Goal: Communication & Community: Participate in discussion

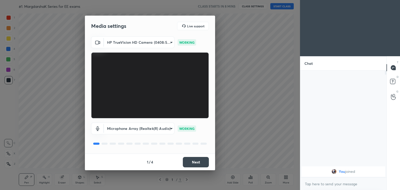
click at [136, 49] on div "HP TrueVision HD Camera (0408:5362) 6e129c3dbbea9c9f038ced86e3329b4af5251c06b4e…" at bounding box center [150, 77] width 118 height 82
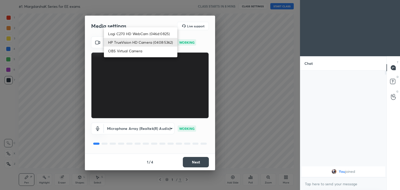
click at [136, 42] on body "1 2 3 4 5 6 7 C X Z C X Z E E Erase all H H #1. MargdarshaK Series for EE exams…" at bounding box center [200, 95] width 400 height 190
click at [136, 46] on li "HP TrueVision HD Camera (0408:5362)" at bounding box center [140, 42] width 73 height 9
click at [153, 46] on body "1 2 3 4 5 6 7 C X Z C X Z E E Erase all H H #1. MargdarshaK Series for EE exams…" at bounding box center [200, 95] width 400 height 190
click at [153, 32] on li "Logi C270 HD WebCam (046d:0825)" at bounding box center [140, 33] width 73 height 9
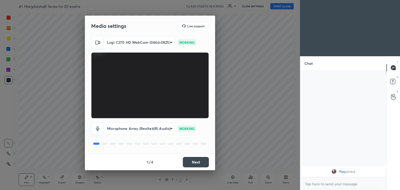
type input "f7d1afb7c9de9e4a754af8163ae90a07716e8f4ac3369fe1a9090404ef363049"
click at [201, 165] on button "Next" at bounding box center [196, 162] width 26 height 10
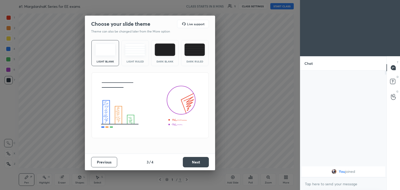
click at [201, 165] on button "Next" at bounding box center [196, 162] width 26 height 10
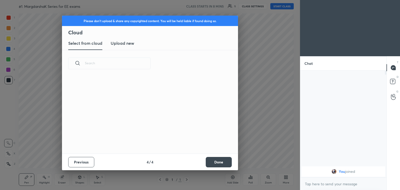
click at [201, 165] on div "Previous 4 / 4 Done" at bounding box center [150, 162] width 176 height 17
click at [223, 161] on button "Done" at bounding box center [219, 162] width 26 height 10
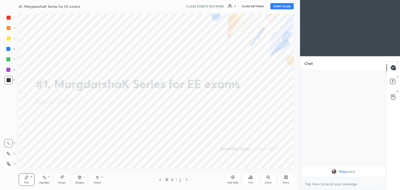
click at [249, 8] on button "CLASS SETTINGS" at bounding box center [252, 6] width 29 height 6
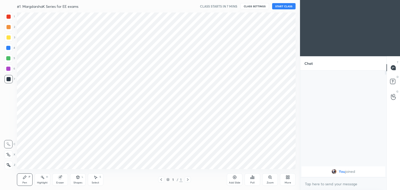
scroll to position [25876, 25754]
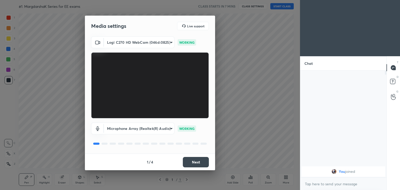
click at [201, 161] on button "Next" at bounding box center [196, 162] width 26 height 10
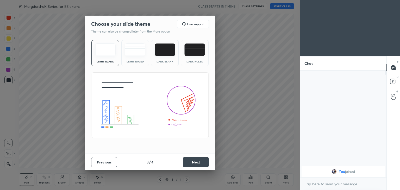
click at [206, 165] on button "Next" at bounding box center [196, 162] width 26 height 10
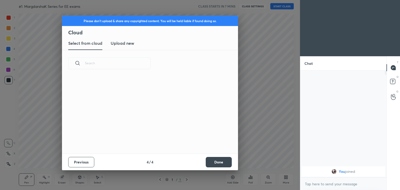
click at [209, 165] on button "Done" at bounding box center [219, 162] width 26 height 10
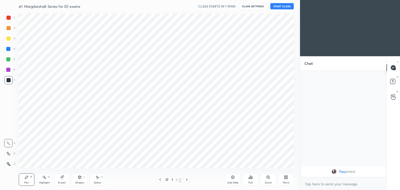
scroll to position [0, 0]
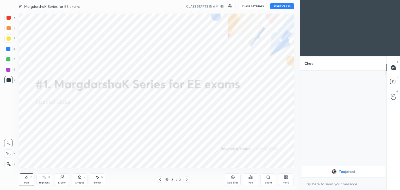
click at [282, 178] on div "More" at bounding box center [286, 179] width 16 height 12
click at [256, 124] on icon at bounding box center [256, 122] width 3 height 3
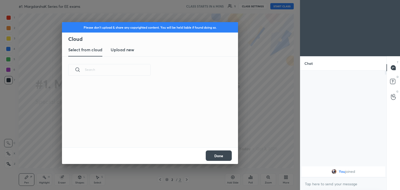
scroll to position [64, 167]
drag, startPoint x: 118, startPoint y: 53, endPoint x: 119, endPoint y: 51, distance: 2.8
click at [118, 53] on new "Upload new" at bounding box center [122, 49] width 23 height 13
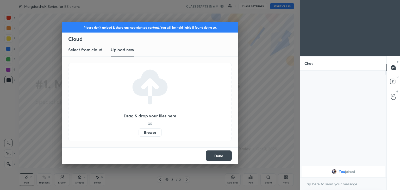
click at [150, 133] on label "Browse" at bounding box center [149, 132] width 23 height 8
click at [138, 133] on input "Browse" at bounding box center [138, 132] width 0 height 8
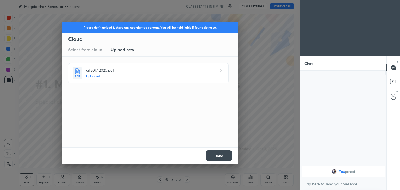
click at [221, 157] on button "Done" at bounding box center [219, 155] width 26 height 10
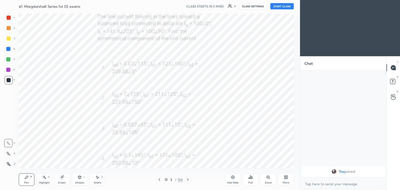
click at [287, 178] on icon at bounding box center [286, 178] width 1 height 1
click at [186, 180] on div at bounding box center [200, 95] width 400 height 190
drag, startPoint x: 186, startPoint y: 181, endPoint x: 189, endPoint y: 180, distance: 3.0
click at [187, 181] on icon at bounding box center [188, 180] width 4 height 4
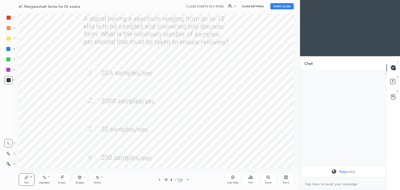
click at [287, 179] on div "More" at bounding box center [286, 179] width 16 height 12
click at [257, 125] on div "Upload File" at bounding box center [256, 125] width 21 height 12
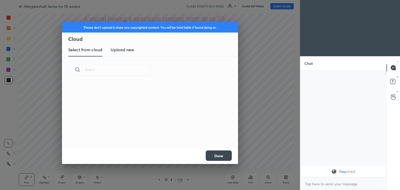
click at [137, 48] on div "Select from cloud Upload new" at bounding box center [150, 49] width 176 height 13
click at [127, 46] on new "Upload new" at bounding box center [122, 49] width 23 height 13
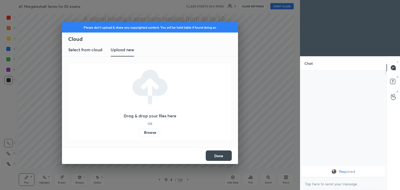
click at [149, 135] on label "Browse" at bounding box center [149, 132] width 23 height 8
click at [138, 135] on input "Browse" at bounding box center [138, 132] width 0 height 8
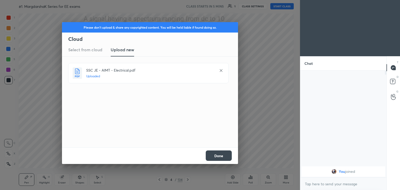
click at [222, 158] on button "Done" at bounding box center [219, 155] width 26 height 10
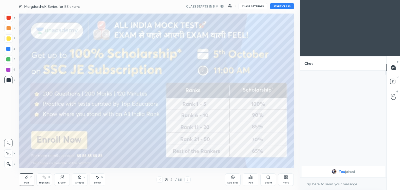
click at [283, 180] on div "More" at bounding box center [286, 179] width 16 height 12
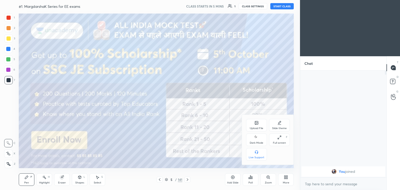
click at [279, 147] on div "Upload File Slide theme Dark Mode Full screen F Live Support" at bounding box center [268, 140] width 44 height 42
click at [281, 142] on div "Full screen" at bounding box center [279, 143] width 13 height 3
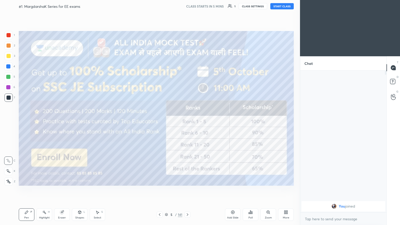
scroll to position [97, 85]
click at [285, 6] on button "START CLASS" at bounding box center [281, 6] width 23 height 6
click at [4, 37] on div at bounding box center [8, 35] width 8 height 8
click at [7, 47] on div at bounding box center [9, 45] width 4 height 4
click at [7, 58] on div at bounding box center [9, 56] width 4 height 4
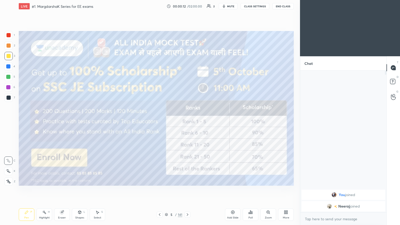
click at [8, 175] on div "Z" at bounding box center [9, 180] width 11 height 10
click at [12, 172] on div at bounding box center [8, 171] width 8 height 8
click at [27, 190] on icon at bounding box center [26, 212] width 3 height 3
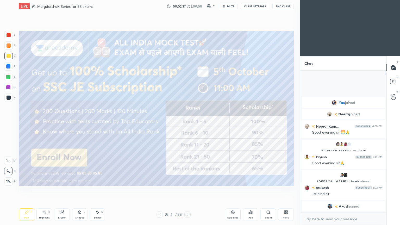
click at [3, 56] on div "1 2 3 4 5 6 7 C X Z C X Z E E Erase all H H" at bounding box center [8, 108] width 17 height 155
click at [53, 107] on div "Setting up your live class Poll for secs No correct answer Start poll" at bounding box center [156, 108] width 279 height 192
click at [49, 130] on div "1 2 3 4 5 6 7 C X Z C X Z E E Erase all H H LIVE #1. MargdarshaK Series for EE …" at bounding box center [148, 112] width 296 height 225
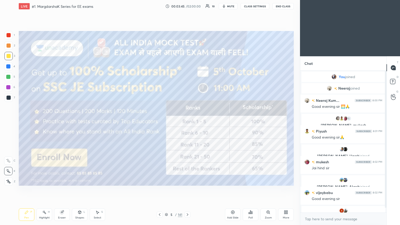
scroll to position [5, 0]
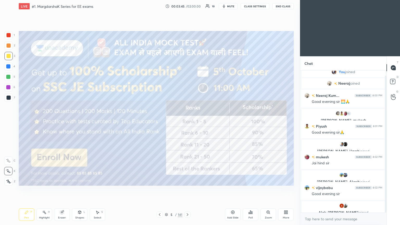
drag, startPoint x: 386, startPoint y: 153, endPoint x: 387, endPoint y: 175, distance: 21.9
click at [387, 175] on div "Chat You joined [PERSON_NAME] joined Neeraj Kum... 8:00 PM Good evening sir 🌅🙏 …" at bounding box center [350, 140] width 100 height 169
click at [189, 190] on icon at bounding box center [187, 214] width 4 height 4
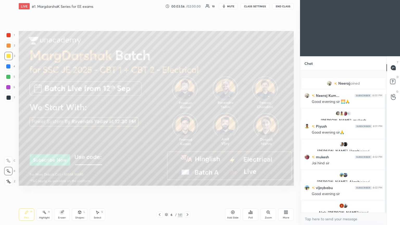
scroll to position [28, 0]
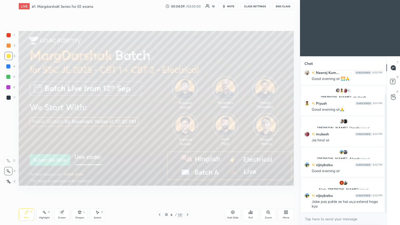
click at [188, 190] on icon at bounding box center [187, 214] width 4 height 4
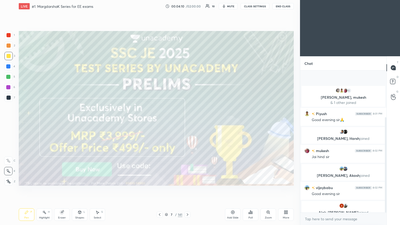
scroll to position [70, 0]
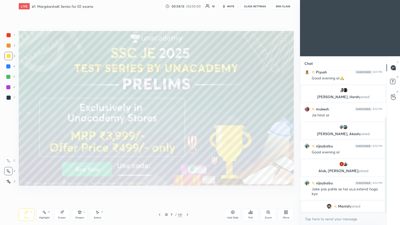
click at [184, 190] on div "7 / 141" at bounding box center [173, 214] width 34 height 6
drag, startPoint x: 186, startPoint y: 215, endPoint x: 191, endPoint y: 215, distance: 4.7
click at [186, 190] on icon at bounding box center [187, 214] width 4 height 4
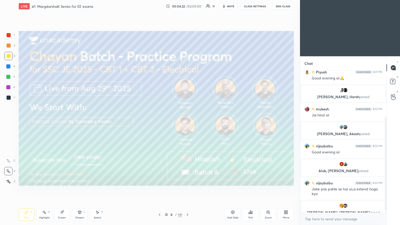
scroll to position [76, 0]
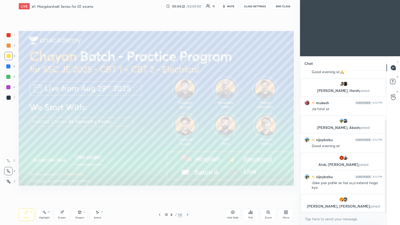
click at [186, 190] on icon at bounding box center [187, 214] width 4 height 4
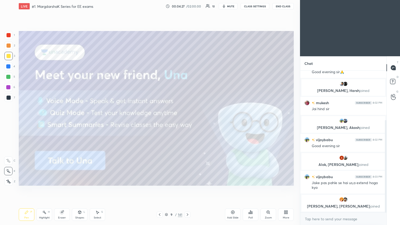
click at [186, 190] on icon at bounding box center [187, 214] width 4 height 4
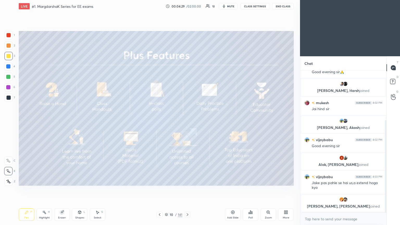
drag, startPoint x: 188, startPoint y: 217, endPoint x: 187, endPoint y: 213, distance: 3.3
click at [187, 190] on div at bounding box center [187, 214] width 6 height 6
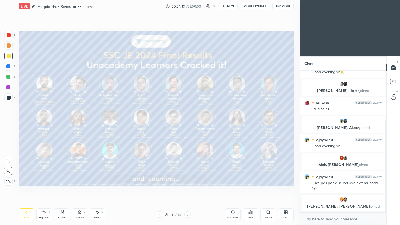
click at [11, 34] on div at bounding box center [8, 35] width 8 height 8
click at [28, 190] on div "Pen" at bounding box center [26, 217] width 5 height 3
click at [186, 190] on div "Pen P Highlight H Eraser Shapes L Select S 11 / 141 Add Slide Poll Zoom More" at bounding box center [156, 214] width 275 height 21
click at [186, 190] on icon at bounding box center [187, 214] width 4 height 4
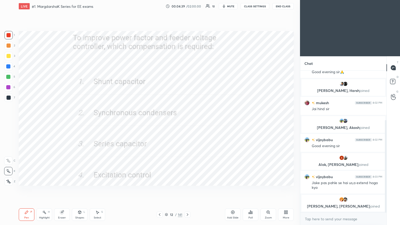
drag, startPoint x: 8, startPoint y: 34, endPoint x: 16, endPoint y: 35, distance: 8.4
click at [10, 34] on div at bounding box center [9, 35] width 4 height 4
click at [251, 190] on div "Poll" at bounding box center [250, 217] width 4 height 3
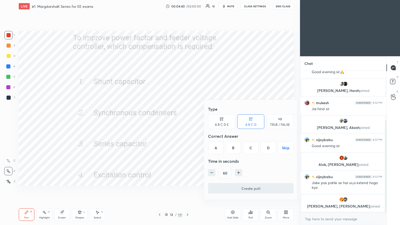
click at [215, 147] on div "A" at bounding box center [215, 147] width 15 height 12
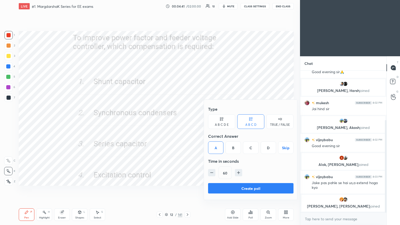
click at [228, 190] on button "Create poll" at bounding box center [250, 188] width 85 height 10
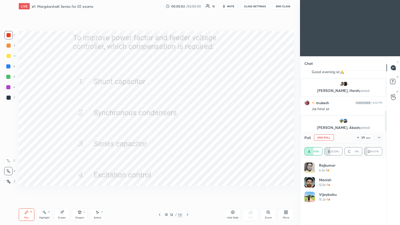
scroll to position [123, 0]
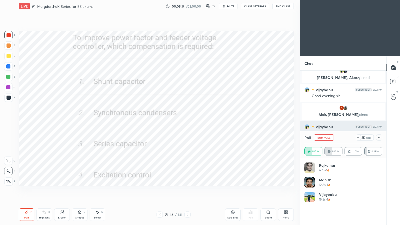
drag, startPoint x: 322, startPoint y: 139, endPoint x: 304, endPoint y: 136, distance: 18.1
click at [323, 137] on button "End Poll" at bounding box center [324, 137] width 20 height 6
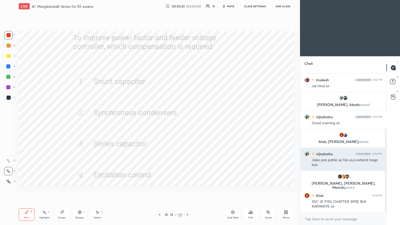
scroll to position [111, 0]
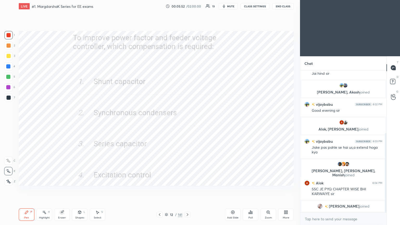
click at [187, 190] on icon at bounding box center [187, 214] width 4 height 4
click at [252, 190] on div "Poll" at bounding box center [250, 217] width 4 height 3
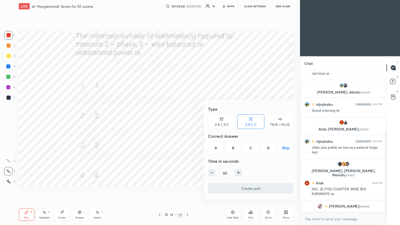
click at [233, 142] on div "B" at bounding box center [232, 147] width 15 height 12
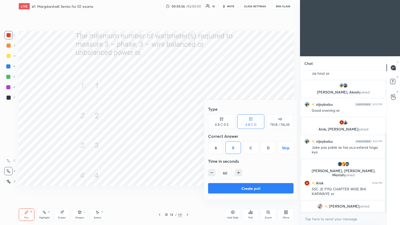
click at [236, 189] on button "Create poll" at bounding box center [250, 188] width 85 height 10
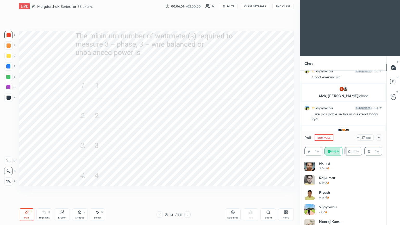
scroll to position [54, 0]
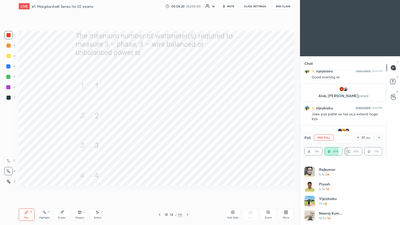
click at [325, 140] on button "End Poll" at bounding box center [324, 137] width 20 height 6
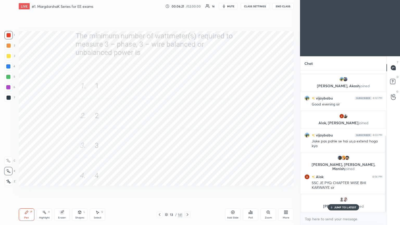
scroll to position [0, 0]
click at [165, 190] on div "13 / 141" at bounding box center [173, 214] width 17 height 5
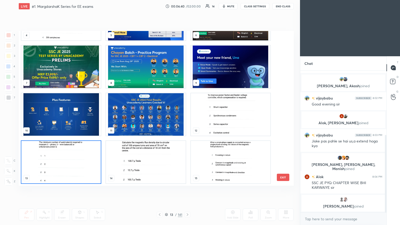
scroll to position [153, 272]
click at [237, 165] on img "grid" at bounding box center [230, 162] width 79 height 42
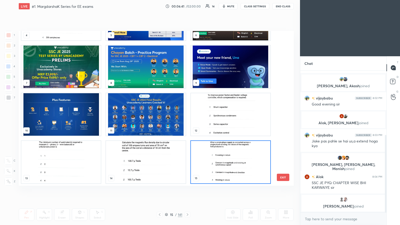
click at [238, 165] on img "grid" at bounding box center [230, 162] width 79 height 42
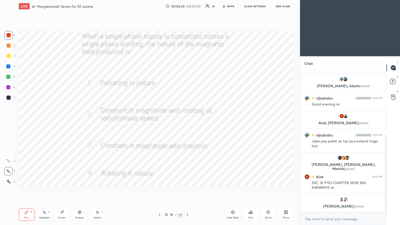
click at [251, 190] on div "Poll" at bounding box center [251, 214] width 16 height 12
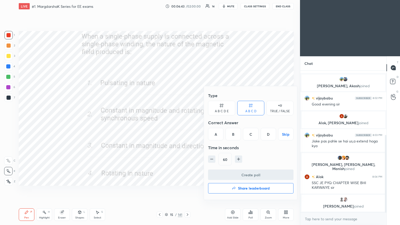
click at [215, 138] on div "A" at bounding box center [215, 134] width 15 height 12
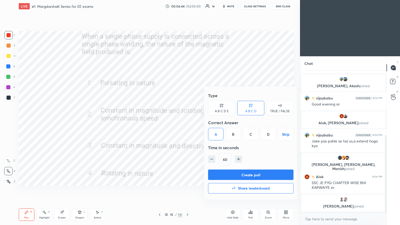
click at [223, 174] on button "Create poll" at bounding box center [250, 174] width 85 height 10
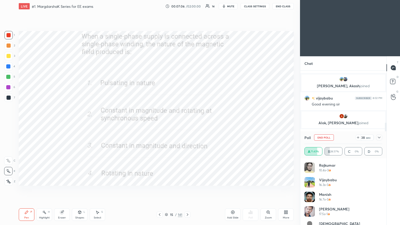
scroll to position [10, 0]
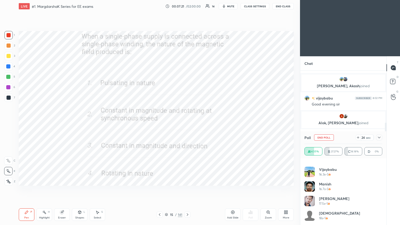
click at [322, 137] on button "End Poll" at bounding box center [324, 137] width 20 height 6
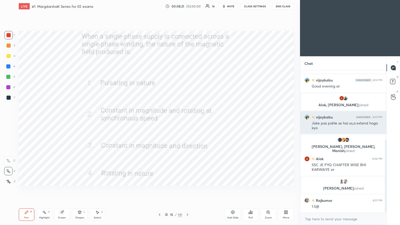
scroll to position [154, 0]
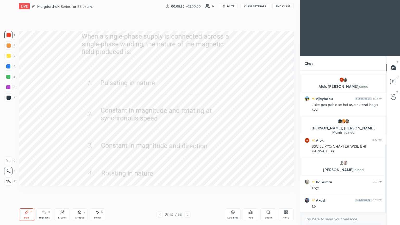
click at [186, 190] on icon at bounding box center [187, 214] width 4 height 4
click at [250, 190] on div "Poll" at bounding box center [251, 214] width 16 height 12
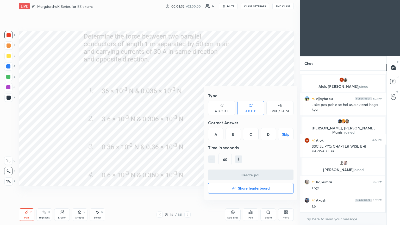
click at [252, 132] on div "C" at bounding box center [250, 134] width 15 height 12
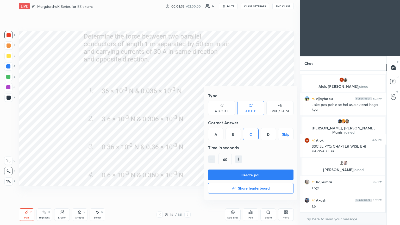
click at [251, 176] on button "Create poll" at bounding box center [250, 174] width 85 height 10
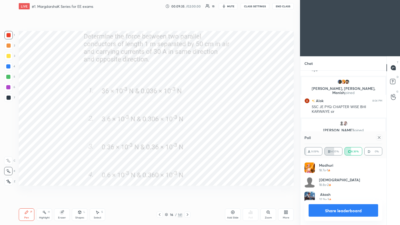
scroll to position [200, 0]
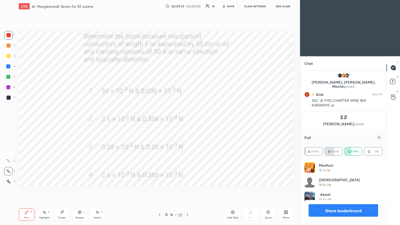
click at [379, 137] on icon at bounding box center [379, 137] width 4 height 4
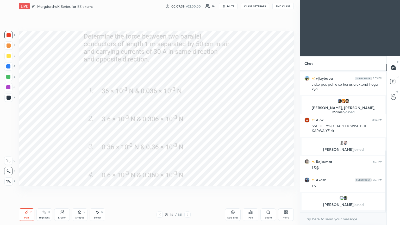
scroll to position [97, 85]
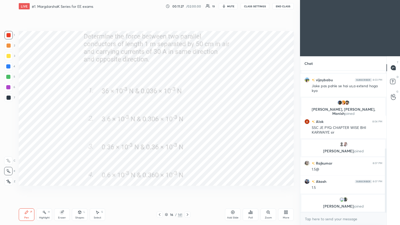
click at [186, 190] on icon at bounding box center [187, 214] width 4 height 4
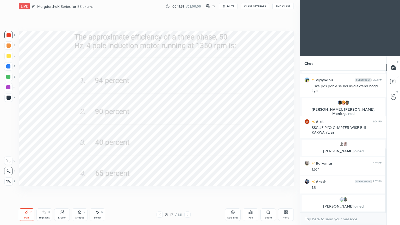
click at [250, 190] on div "Poll" at bounding box center [251, 214] width 16 height 12
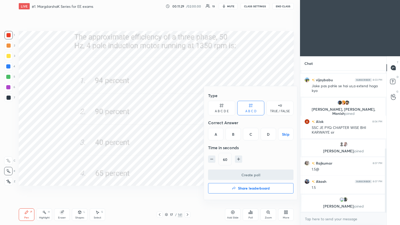
click at [234, 136] on div "B" at bounding box center [232, 134] width 15 height 12
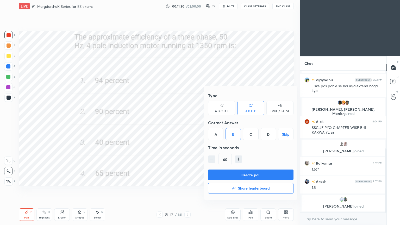
click at [232, 176] on button "Create poll" at bounding box center [250, 174] width 85 height 10
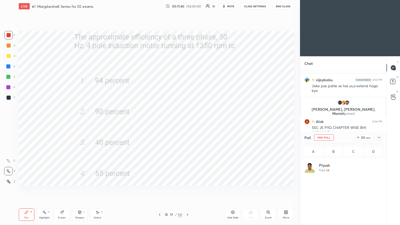
scroll to position [2, 2]
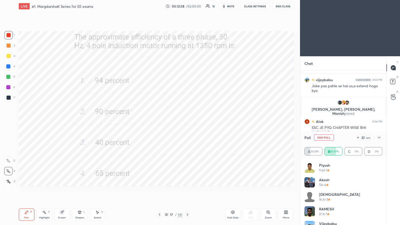
click at [327, 160] on div "Piyush 9.6s • 1 Akash 13s • 4 [PERSON_NAME] 16.1s • 3 RAMESH 21.1s • 1 [PERSON_…" at bounding box center [343, 191] width 86 height 67
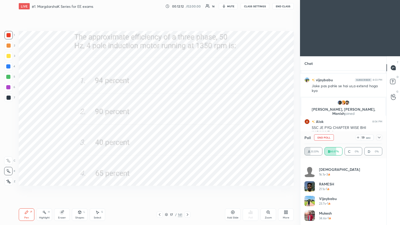
drag, startPoint x: 380, startPoint y: 205, endPoint x: 380, endPoint y: 179, distance: 26.6
click at [380, 177] on div "Piyush 9.6s • 1 Akash 13s • 4 [PERSON_NAME] 16.1s • 3 RAMESH 21.1s • 1 [PERSON_…" at bounding box center [343, 180] width 78 height 87
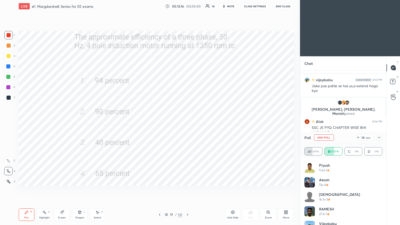
click at [325, 138] on button "End Poll" at bounding box center [324, 137] width 20 height 6
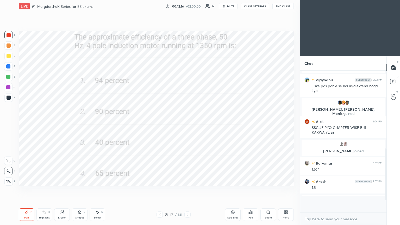
scroll to position [2, 2]
click at [155, 186] on div "Setting up your live class Poll for secs No correct answer Start poll" at bounding box center [156, 108] width 279 height 192
click at [187, 190] on icon at bounding box center [187, 214] width 4 height 4
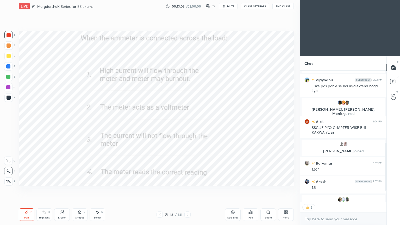
click at [251, 190] on div "Poll" at bounding box center [251, 214] width 16 height 12
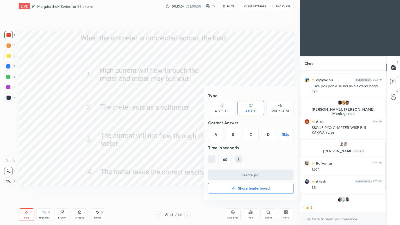
click at [218, 133] on div "A" at bounding box center [215, 134] width 15 height 12
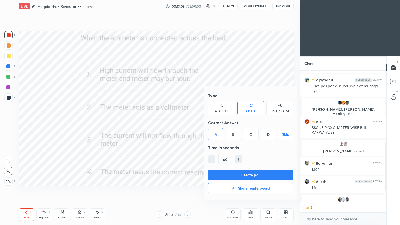
click at [229, 172] on button "Create poll" at bounding box center [250, 174] width 85 height 10
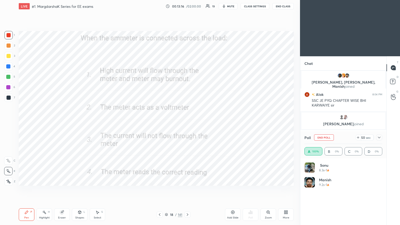
click at [379, 138] on icon at bounding box center [379, 137] width 4 height 4
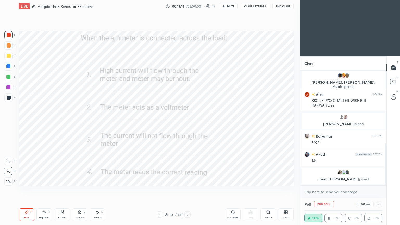
scroll to position [0, 2]
drag, startPoint x: 385, startPoint y: 166, endPoint x: 386, endPoint y: 188, distance: 22.4
click at [386, 189] on div "Chat [PERSON_NAME] 8:03 PM Jiske pas pahle se hai us,a extend hoga [PERSON_NAME…" at bounding box center [350, 140] width 100 height 169
click at [380, 190] on icon at bounding box center [379, 204] width 3 height 2
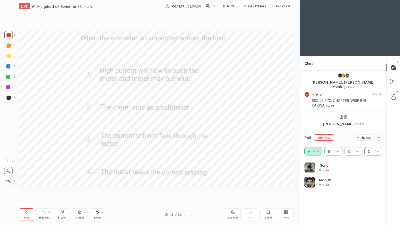
scroll to position [61, 76]
drag, startPoint x: 380, startPoint y: 166, endPoint x: 381, endPoint y: 185, distance: 19.0
click at [383, 190] on div "[PERSON_NAME] 8.3s • 1 Manish 9.2s • 1 [PERSON_NAME] 11.1s • 4 Akash 17.1s • 5 …" at bounding box center [343, 191] width 86 height 67
drag, startPoint x: 382, startPoint y: 192, endPoint x: 382, endPoint y: 188, distance: 4.7
click at [382, 190] on div "[PERSON_NAME] 8.3s • 1 Manish 9.2s • 1 [PERSON_NAME] 11.1s • 4 Akash 17.1s • 5 …" at bounding box center [343, 191] width 86 height 67
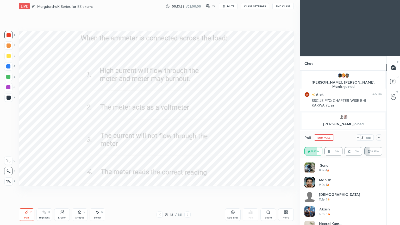
scroll to position [10, 0]
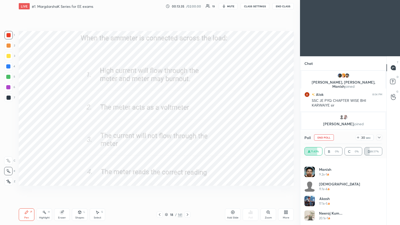
drag, startPoint x: 382, startPoint y: 183, endPoint x: 383, endPoint y: 208, distance: 25.3
click at [383, 190] on div "[PERSON_NAME] 8.3s • 1 Manish 9.2s • 1 [PERSON_NAME] 11.1s • 4 Akash 17.1s • 5 …" at bounding box center [343, 191] width 86 height 67
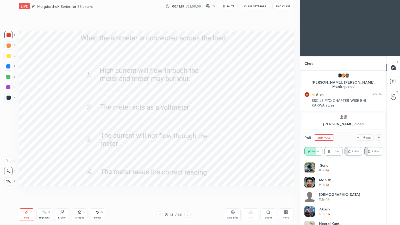
click at [326, 136] on button "End Poll" at bounding box center [324, 137] width 20 height 6
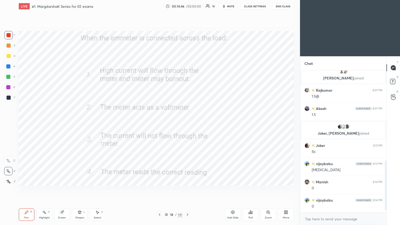
scroll to position [263, 0]
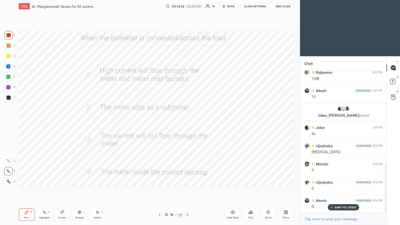
click at [190, 190] on div at bounding box center [187, 214] width 6 height 6
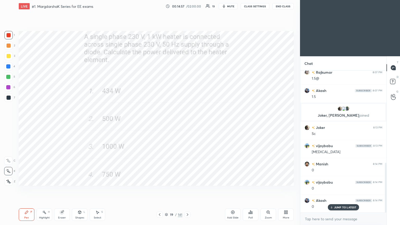
click at [251, 190] on div "Poll" at bounding box center [250, 217] width 4 height 3
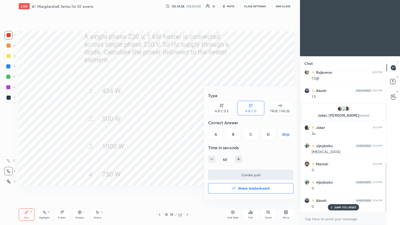
click at [235, 135] on div "B" at bounding box center [232, 134] width 15 height 12
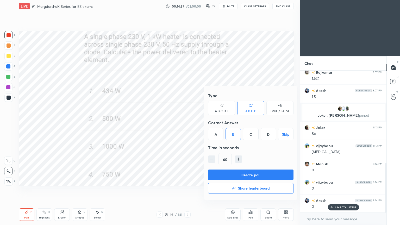
click at [245, 174] on button "Create poll" at bounding box center [250, 174] width 85 height 10
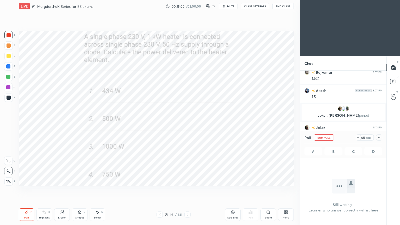
scroll to position [2, 2]
click at [359, 138] on icon at bounding box center [358, 137] width 4 height 4
click at [357, 138] on icon at bounding box center [358, 137] width 4 height 4
click at [356, 137] on icon at bounding box center [358, 137] width 4 height 4
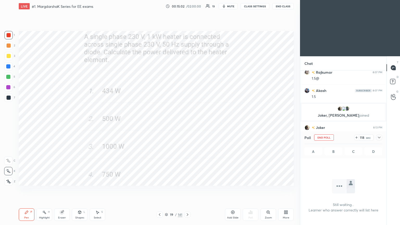
click at [356, 137] on icon at bounding box center [356, 137] width 4 height 4
click at [356, 138] on icon at bounding box center [356, 137] width 4 height 4
click at [356, 137] on icon at bounding box center [356, 137] width 4 height 4
click at [356, 138] on icon at bounding box center [356, 137] width 4 height 4
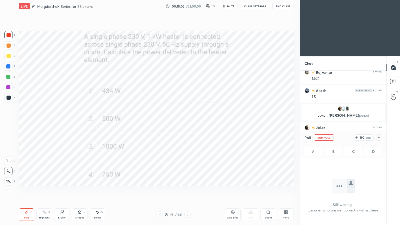
click at [356, 138] on icon at bounding box center [356, 137] width 4 height 4
click at [356, 137] on icon at bounding box center [356, 137] width 4 height 4
click at [356, 138] on icon at bounding box center [356, 137] width 4 height 4
click at [355, 138] on icon at bounding box center [356, 137] width 4 height 4
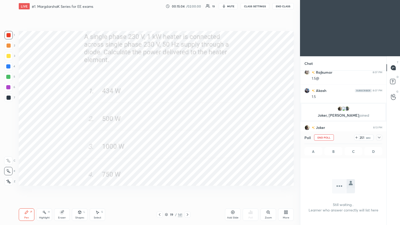
click at [355, 138] on icon at bounding box center [356, 137] width 4 height 4
click at [3, 39] on div "1 2 3 4 5 6 7 C X Z C X Z E E Erase all H H" at bounding box center [8, 108] width 17 height 155
click at [7, 39] on div at bounding box center [8, 35] width 8 height 8
click at [30, 190] on div "Pen P" at bounding box center [27, 214] width 16 height 12
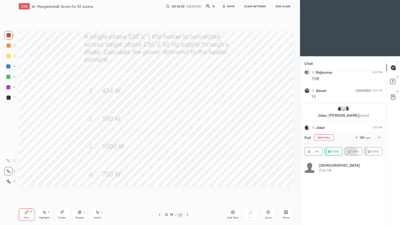
scroll to position [303, 0]
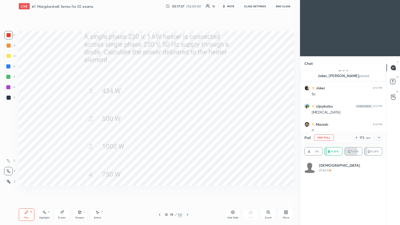
click at [380, 138] on icon at bounding box center [379, 137] width 4 height 4
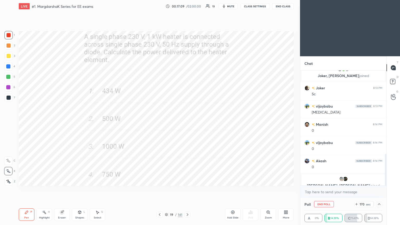
scroll to position [303, 0]
drag, startPoint x: 385, startPoint y: 173, endPoint x: 385, endPoint y: 181, distance: 8.6
click at [385, 181] on div at bounding box center [386, 169] width 2 height 31
click at [385, 181] on div at bounding box center [384, 128] width 3 height 115
drag, startPoint x: 386, startPoint y: 167, endPoint x: 386, endPoint y: 180, distance: 12.8
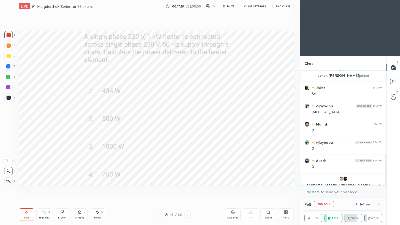
click at [386, 180] on div "T Messages (T) D Doubts (D) G Raise Hand (G)" at bounding box center [393, 140] width 14 height 169
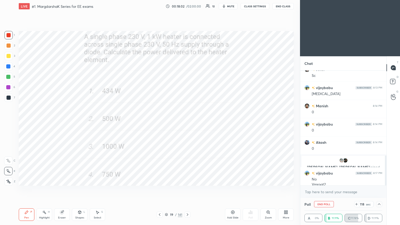
scroll to position [327, 0]
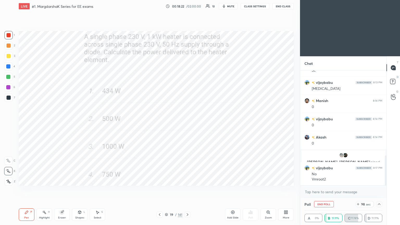
click at [60, 190] on div "Eraser" at bounding box center [62, 217] width 8 height 3
click at [29, 190] on div "Pen" at bounding box center [26, 217] width 5 height 3
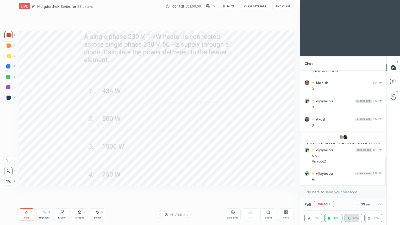
click at [380, 190] on icon at bounding box center [379, 204] width 4 height 4
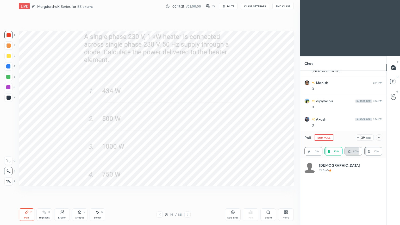
scroll to position [61, 76]
click at [327, 139] on button "End Poll" at bounding box center [324, 137] width 20 height 6
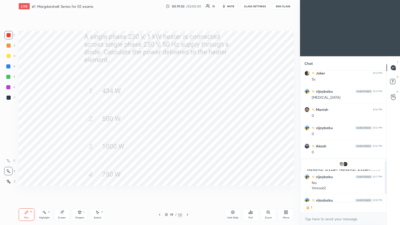
scroll to position [334, 0]
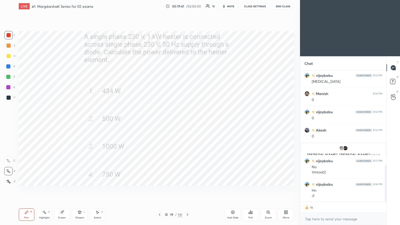
click at [186, 190] on div at bounding box center [187, 214] width 6 height 6
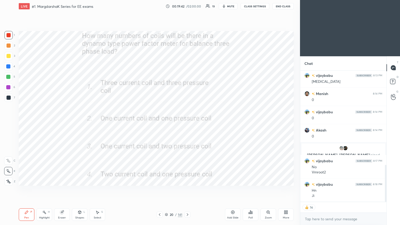
click at [251, 190] on div "Poll" at bounding box center [250, 217] width 4 height 3
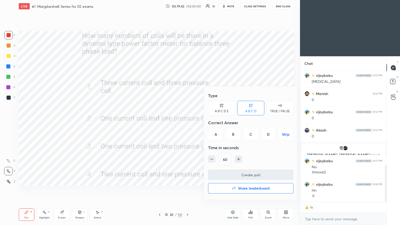
click at [250, 131] on div "C" at bounding box center [250, 134] width 15 height 12
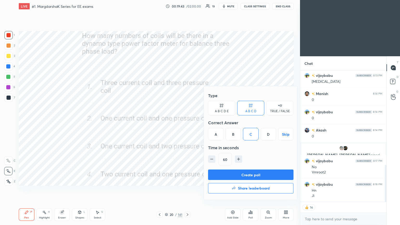
click at [251, 177] on button "Create poll" at bounding box center [250, 174] width 85 height 10
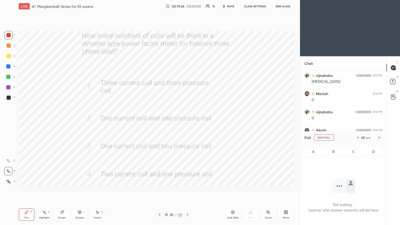
scroll to position [103, 85]
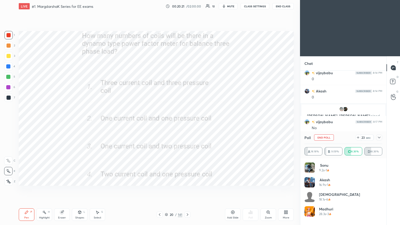
click at [294, 159] on div "Setting up your live class Poll for secs No correct answer Start poll" at bounding box center [156, 108] width 279 height 192
click at [378, 138] on icon at bounding box center [379, 137] width 4 height 4
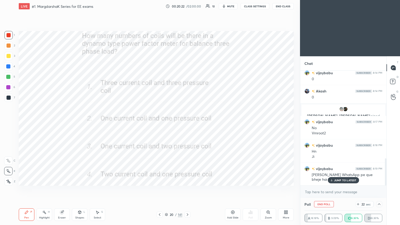
scroll to position [0, 2]
click at [340, 180] on p "JUMP TO LATEST" at bounding box center [345, 180] width 22 height 3
click at [380, 190] on div "Poll End Poll 15 sec" at bounding box center [343, 204] width 78 height 12
click at [383, 190] on div "Poll End Poll 14 sec A 18.18% B 9.09% C 36.36% D 36.36%" at bounding box center [343, 211] width 86 height 27
click at [378, 190] on icon at bounding box center [379, 204] width 4 height 4
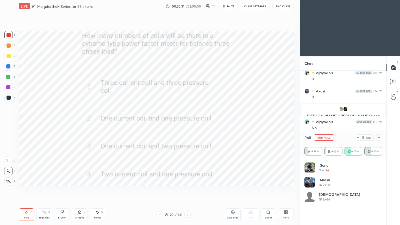
scroll to position [61, 76]
click at [326, 137] on button "End Poll" at bounding box center [324, 137] width 20 height 6
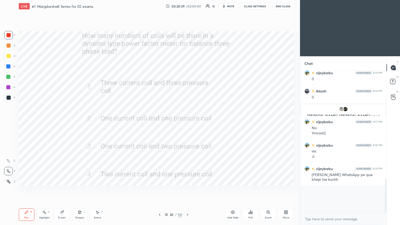
scroll to position [1, 2]
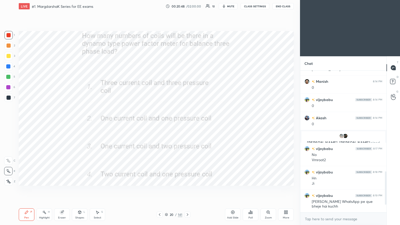
click at [188, 190] on icon at bounding box center [187, 214] width 4 height 4
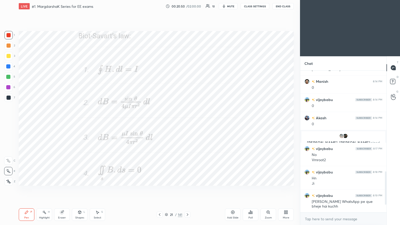
click at [253, 190] on div "Poll" at bounding box center [251, 214] width 16 height 12
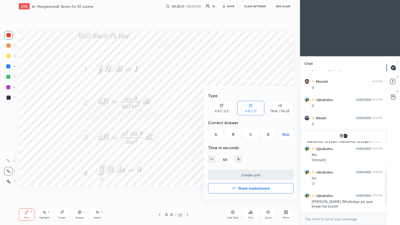
click at [249, 133] on div "C" at bounding box center [250, 134] width 15 height 12
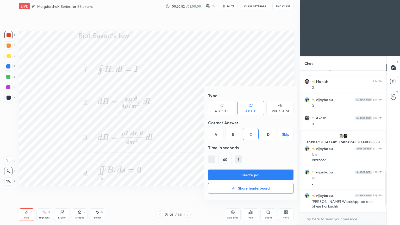
click at [248, 171] on button "Create poll" at bounding box center [250, 174] width 85 height 10
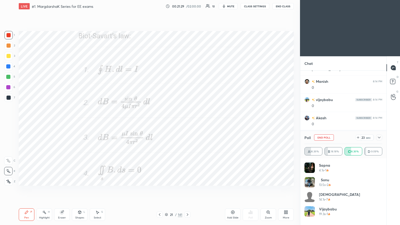
click at [324, 139] on button "End Poll" at bounding box center [324, 137] width 20 height 6
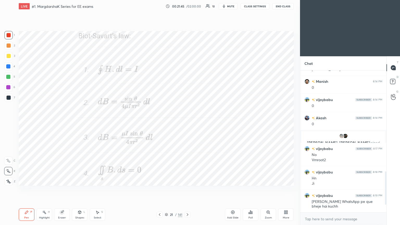
click at [186, 190] on icon at bounding box center [187, 214] width 4 height 4
click at [253, 190] on div "Poll" at bounding box center [251, 214] width 16 height 12
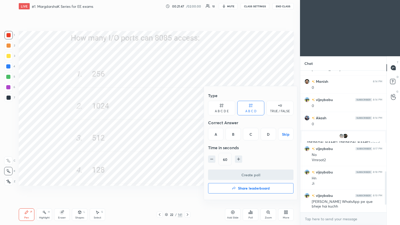
click at [213, 137] on div "A" at bounding box center [215, 134] width 15 height 12
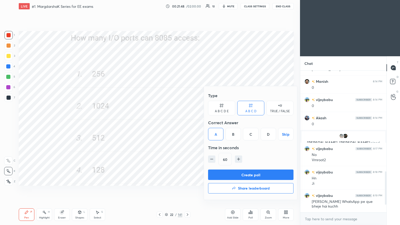
click at [226, 179] on button "Create poll" at bounding box center [250, 174] width 85 height 10
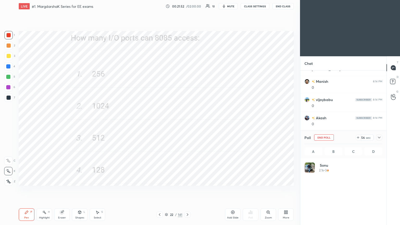
scroll to position [61, 76]
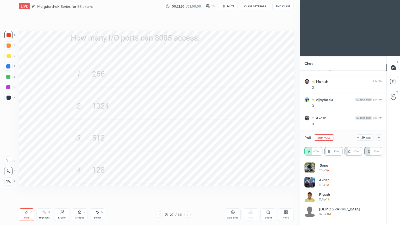
click at [325, 139] on button "End Poll" at bounding box center [324, 137] width 20 height 6
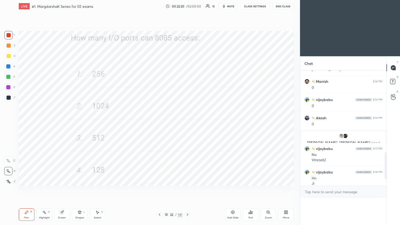
scroll to position [2, 2]
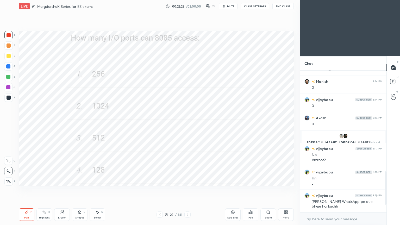
click at [185, 190] on icon at bounding box center [187, 214] width 4 height 4
click at [252, 190] on div "Poll" at bounding box center [251, 214] width 16 height 12
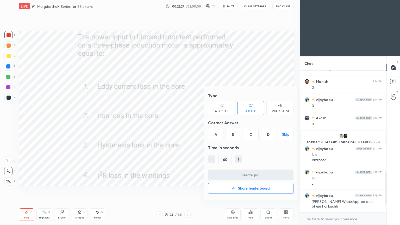
click at [267, 132] on div "D" at bounding box center [268, 134] width 15 height 12
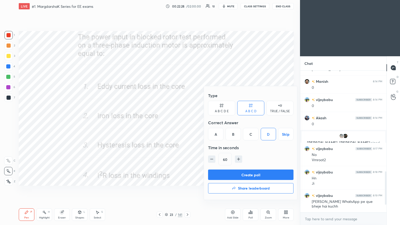
click at [257, 177] on button "Create poll" at bounding box center [250, 174] width 85 height 10
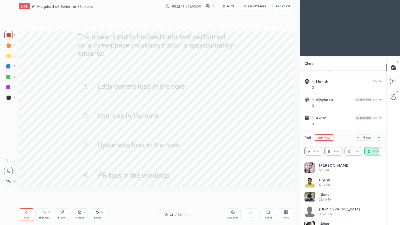
click at [326, 138] on button "End Poll" at bounding box center [324, 137] width 20 height 6
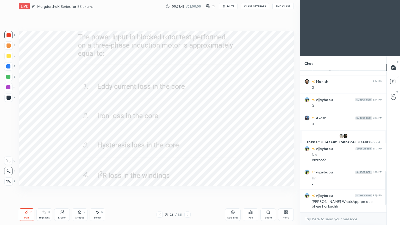
click at [188, 190] on icon at bounding box center [187, 214] width 4 height 4
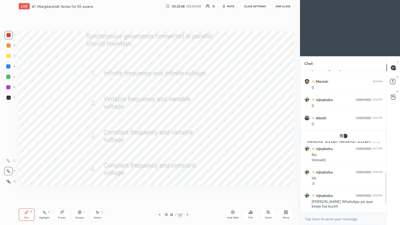
click at [250, 190] on div "Poll" at bounding box center [250, 217] width 4 height 3
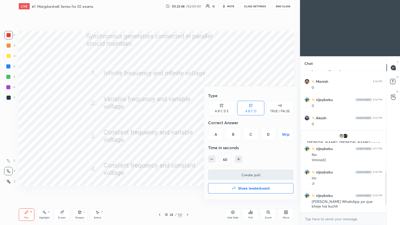
click at [271, 132] on div "D" at bounding box center [268, 134] width 15 height 12
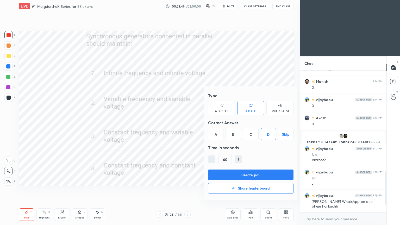
click at [263, 172] on button "Create poll" at bounding box center [250, 174] width 85 height 10
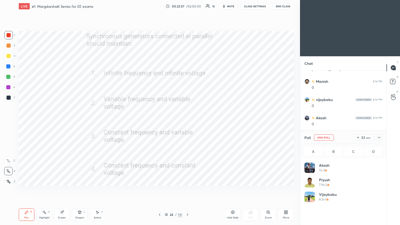
scroll to position [61, 76]
click at [324, 138] on button "End Poll" at bounding box center [324, 137] width 20 height 6
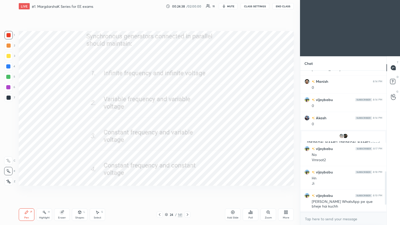
scroll to position [140, 85]
click at [186, 190] on icon at bounding box center [187, 214] width 4 height 4
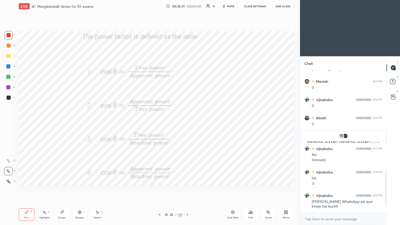
click at [250, 190] on div "Poll" at bounding box center [251, 214] width 16 height 12
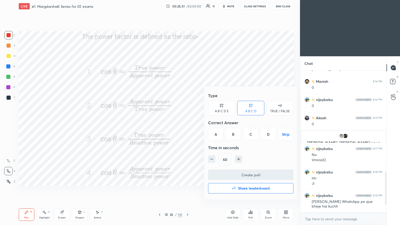
click at [214, 136] on div "A" at bounding box center [215, 134] width 15 height 12
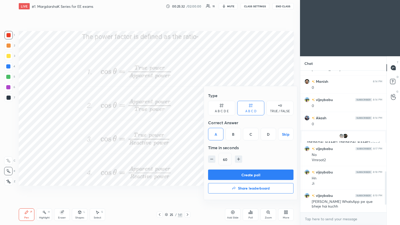
click at [227, 176] on button "Create poll" at bounding box center [250, 174] width 85 height 10
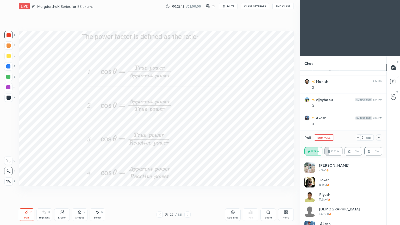
scroll to position [392, 0]
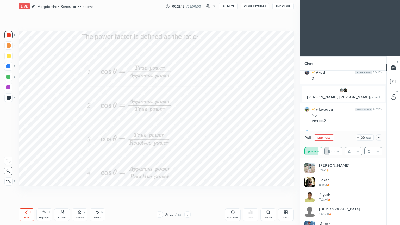
click at [327, 137] on button "End Poll" at bounding box center [324, 137] width 20 height 6
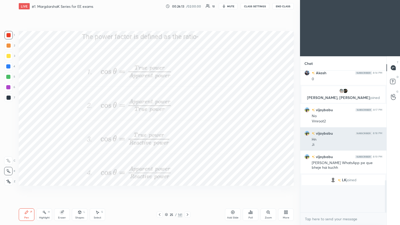
scroll to position [93, 85]
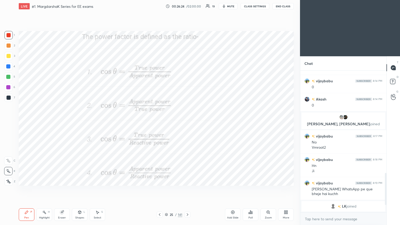
click at [185, 190] on icon at bounding box center [187, 214] width 4 height 4
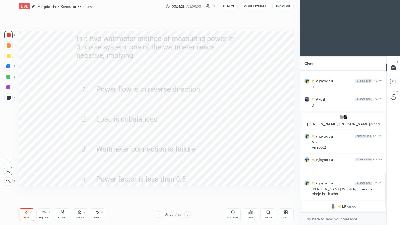
click at [253, 190] on div "Poll" at bounding box center [250, 217] width 4 height 3
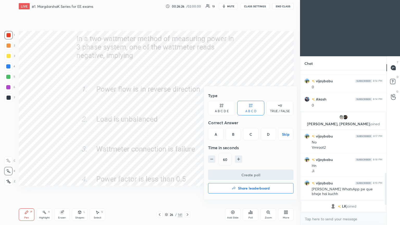
click at [275, 134] on div "A B C D Skip" at bounding box center [250, 134] width 85 height 12
click at [269, 131] on div "D" at bounding box center [268, 134] width 15 height 12
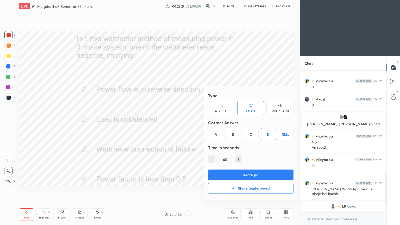
click at [266, 180] on div "Create poll Share leaderboard" at bounding box center [250, 182] width 85 height 26
click at [263, 178] on button "Create poll" at bounding box center [250, 174] width 85 height 10
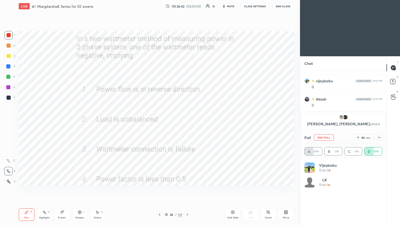
scroll to position [61, 76]
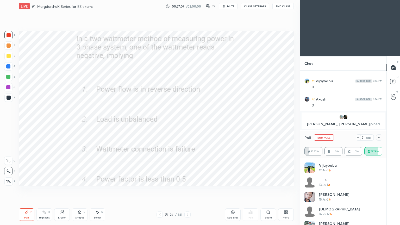
click at [324, 139] on button "End Poll" at bounding box center [324, 137] width 20 height 6
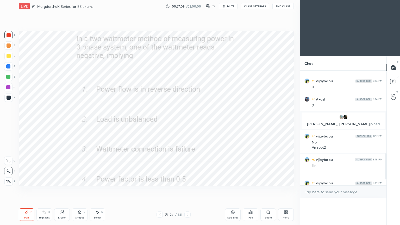
scroll to position [2, 2]
click at [108, 174] on div "Setting up your live class Poll for secs No correct answer Start poll" at bounding box center [156, 108] width 279 height 192
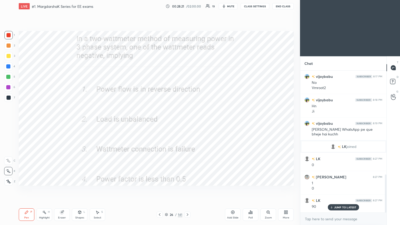
scroll to position [408, 0]
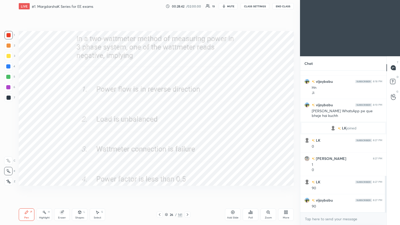
click at [188, 190] on icon at bounding box center [187, 214] width 4 height 4
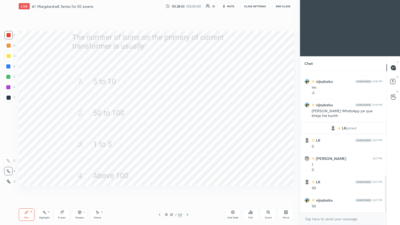
click at [251, 190] on div "Poll" at bounding box center [250, 217] width 4 height 3
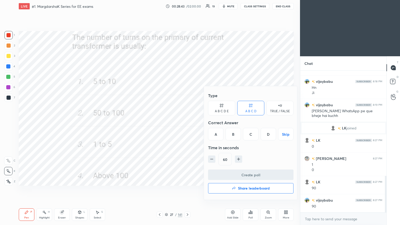
click at [253, 136] on div "C" at bounding box center [250, 134] width 15 height 12
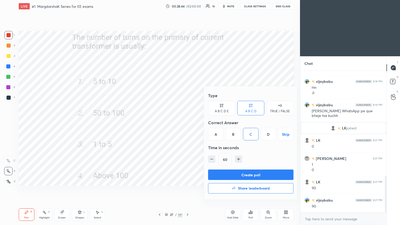
click at [254, 175] on button "Create poll" at bounding box center [250, 174] width 85 height 10
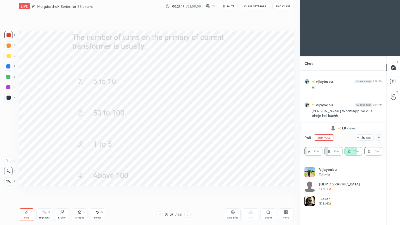
scroll to position [0, 0]
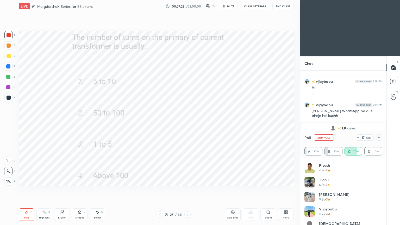
click at [326, 137] on button "End Poll" at bounding box center [324, 137] width 20 height 6
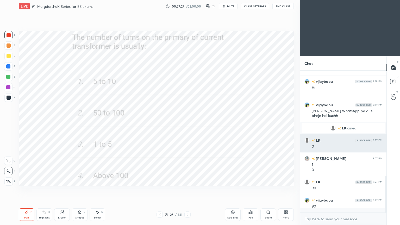
scroll to position [97, 85]
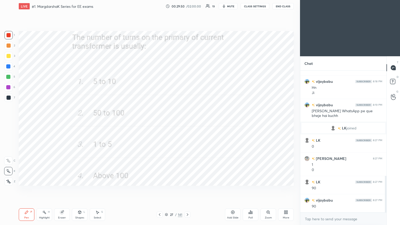
click at [185, 190] on div at bounding box center [187, 214] width 6 height 6
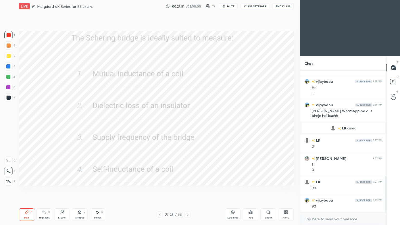
click at [248, 190] on div "Poll" at bounding box center [250, 217] width 4 height 3
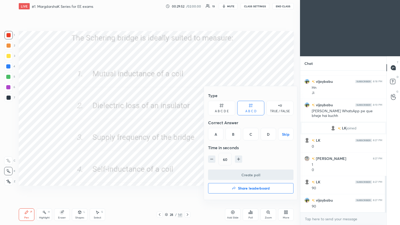
click at [233, 135] on div "B" at bounding box center [232, 134] width 15 height 12
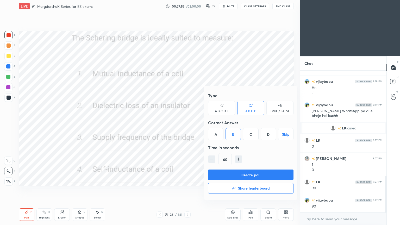
click at [235, 181] on div "Create poll Share leaderboard" at bounding box center [250, 182] width 85 height 26
click at [238, 177] on button "Create poll" at bounding box center [250, 174] width 85 height 10
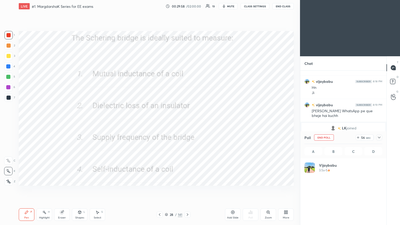
scroll to position [61, 76]
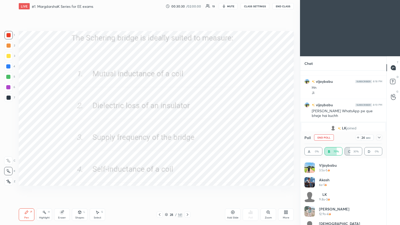
drag, startPoint x: 330, startPoint y: 137, endPoint x: 303, endPoint y: 135, distance: 27.6
click at [331, 137] on button "End Poll" at bounding box center [324, 137] width 20 height 6
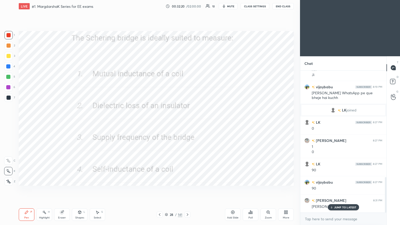
scroll to position [454, 0]
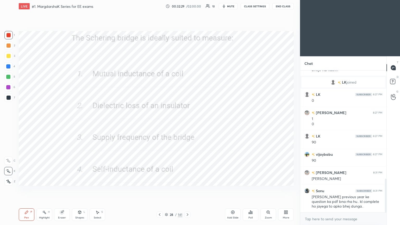
click at [187, 190] on icon at bounding box center [187, 214] width 4 height 4
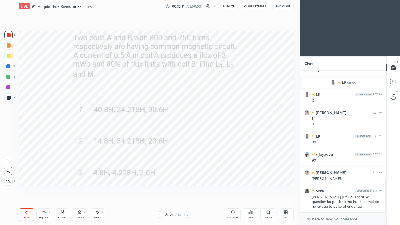
click at [252, 190] on icon at bounding box center [251, 212] width 1 height 2
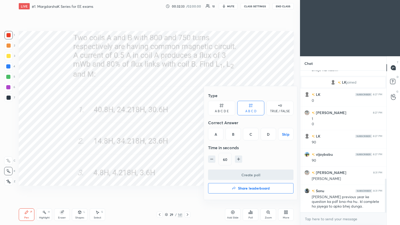
click at [255, 138] on div "C" at bounding box center [250, 134] width 15 height 12
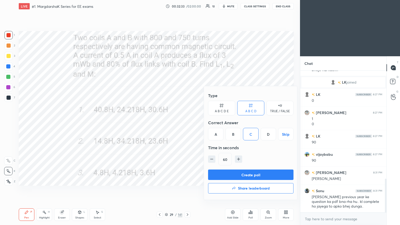
click at [250, 176] on button "Create poll" at bounding box center [250, 174] width 85 height 10
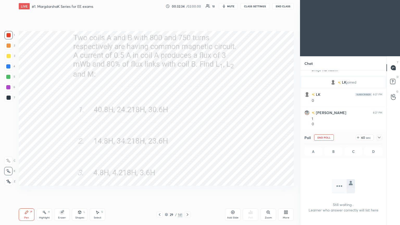
scroll to position [70, 85]
click at [357, 136] on icon at bounding box center [358, 137] width 4 height 4
click at [358, 136] on icon at bounding box center [358, 137] width 4 height 4
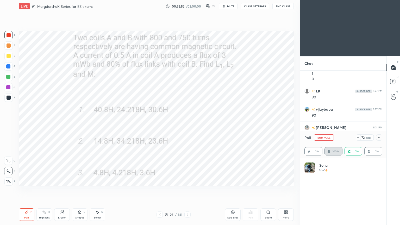
scroll to position [61, 76]
click at [359, 137] on icon at bounding box center [358, 137] width 4 height 4
click at [358, 138] on icon at bounding box center [358, 137] width 4 height 4
click at [357, 139] on icon at bounding box center [358, 137] width 4 height 4
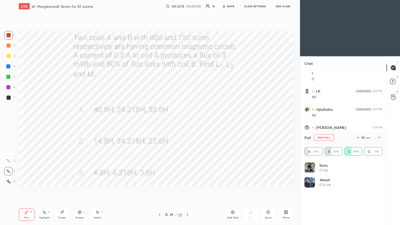
click at [357, 138] on icon at bounding box center [358, 137] width 4 height 4
click at [358, 138] on icon at bounding box center [356, 137] width 4 height 4
click at [379, 137] on icon at bounding box center [379, 138] width 3 height 2
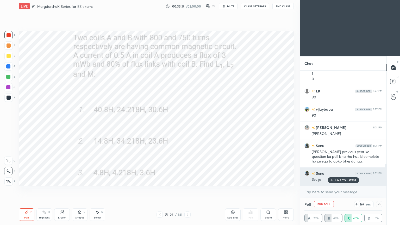
scroll to position [0, 0]
click at [342, 179] on p "JUMP TO LATEST" at bounding box center [345, 180] width 22 height 3
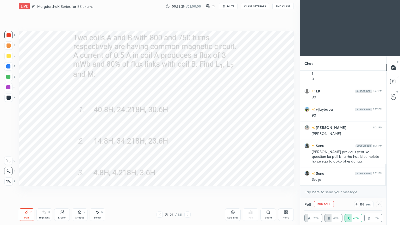
drag, startPoint x: 379, startPoint y: 205, endPoint x: 376, endPoint y: 206, distance: 3.3
click at [379, 190] on icon at bounding box center [379, 204] width 4 height 4
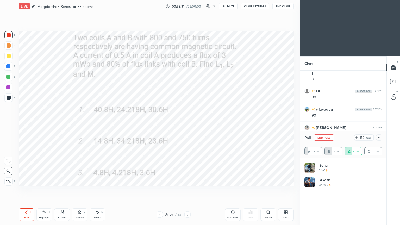
scroll to position [517, 0]
drag, startPoint x: 381, startPoint y: 137, endPoint x: 381, endPoint y: 141, distance: 3.5
click at [380, 138] on icon at bounding box center [379, 137] width 4 height 4
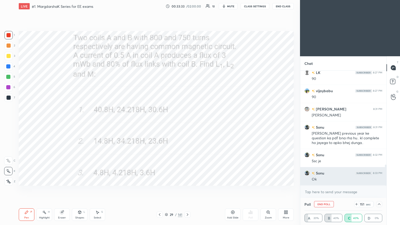
scroll to position [0, 2]
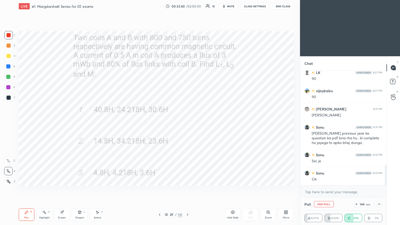
click at [379, 190] on icon at bounding box center [379, 204] width 4 height 4
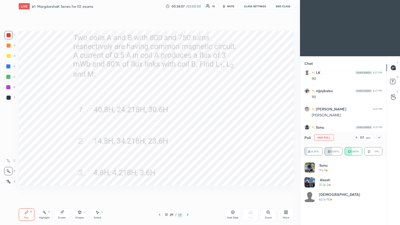
scroll to position [522, 0]
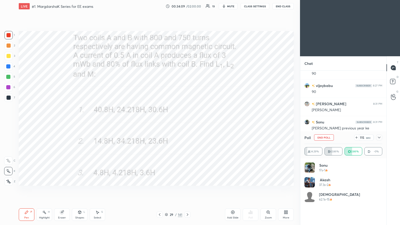
click at [378, 135] on icon at bounding box center [379, 137] width 4 height 4
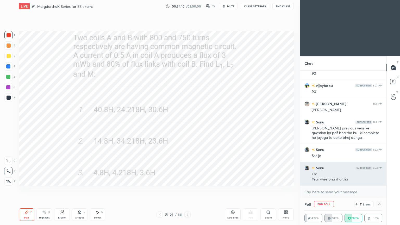
scroll to position [0, 0]
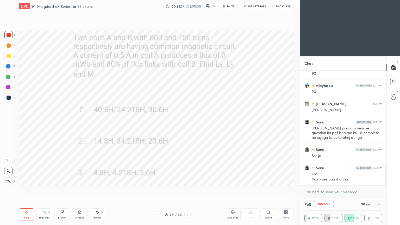
click at [61, 190] on div "Eraser" at bounding box center [62, 214] width 16 height 12
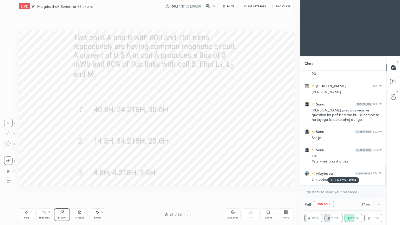
click at [27, 190] on div "Pen P" at bounding box center [27, 214] width 16 height 12
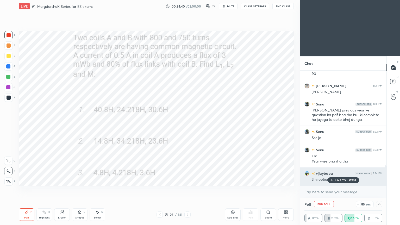
click at [343, 181] on p "JUMP TO LATEST" at bounding box center [345, 180] width 22 height 3
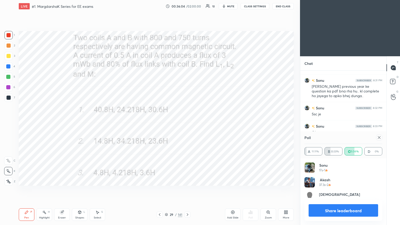
scroll to position [61, 76]
click at [379, 137] on icon at bounding box center [379, 137] width 4 height 4
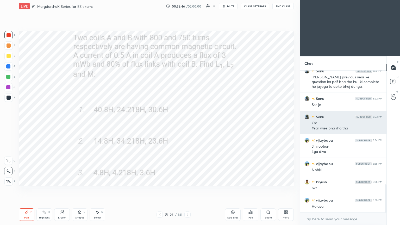
scroll to position [591, 0]
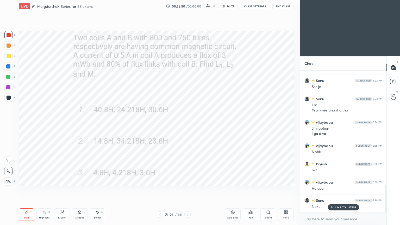
click at [187, 190] on icon at bounding box center [187, 214] width 4 height 4
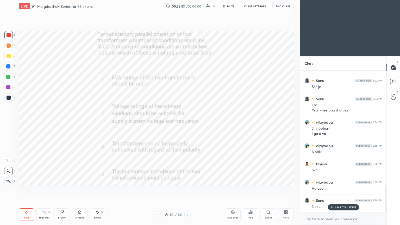
click at [249, 190] on div "Poll" at bounding box center [250, 217] width 4 height 3
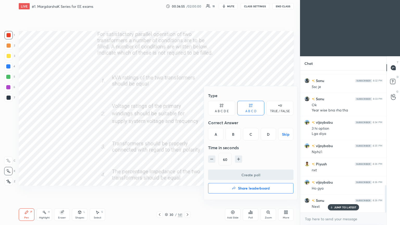
click at [215, 135] on div "A" at bounding box center [215, 134] width 15 height 12
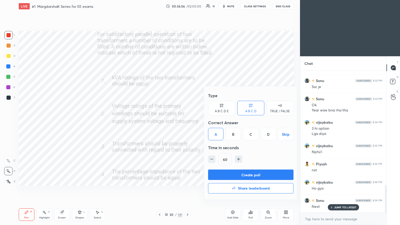
click at [226, 175] on button "Create poll" at bounding box center [250, 174] width 85 height 10
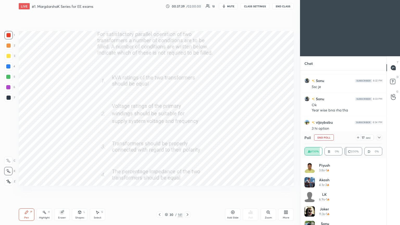
scroll to position [631, 0]
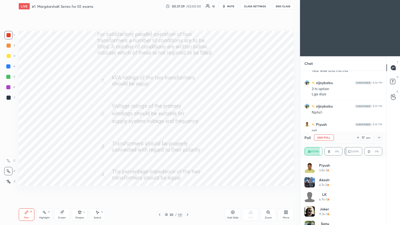
click at [324, 135] on button "End Poll" at bounding box center [324, 137] width 20 height 6
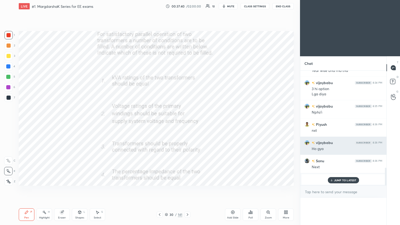
scroll to position [78, 85]
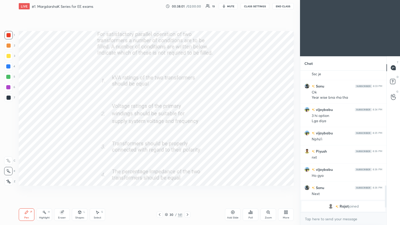
click at [187, 190] on icon at bounding box center [187, 214] width 4 height 4
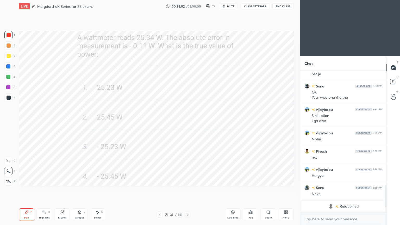
click at [253, 190] on div "Poll" at bounding box center [251, 214] width 16 height 12
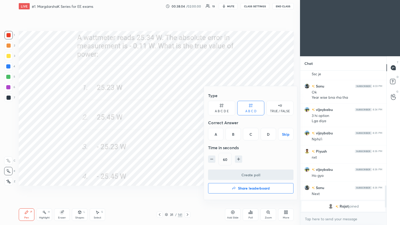
click at [227, 134] on div "B" at bounding box center [232, 134] width 15 height 12
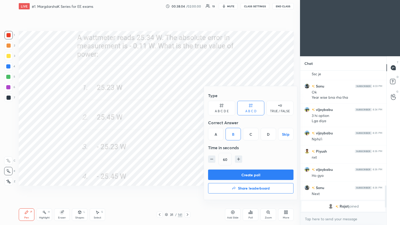
click at [238, 174] on button "Create poll" at bounding box center [250, 174] width 85 height 10
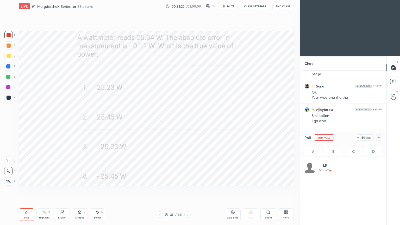
scroll to position [2, 2]
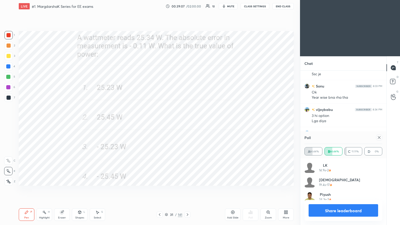
click at [380, 137] on icon at bounding box center [379, 137] width 4 height 4
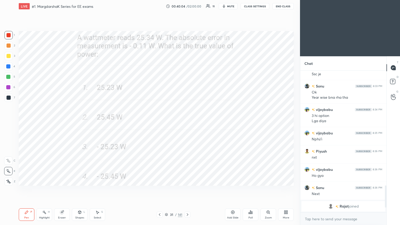
click at [184, 190] on div at bounding box center [187, 214] width 6 height 6
click at [248, 190] on div "Poll" at bounding box center [251, 214] width 16 height 12
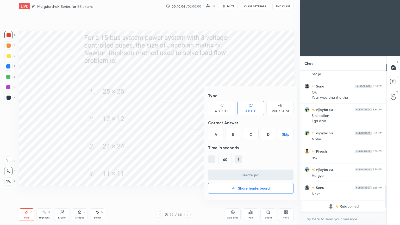
click at [216, 136] on div "A" at bounding box center [215, 134] width 15 height 12
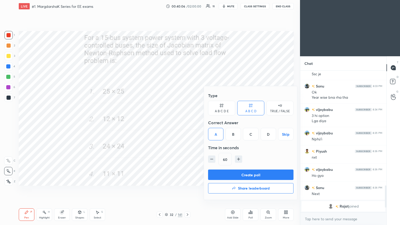
click at [231, 176] on button "Create poll" at bounding box center [250, 174] width 85 height 10
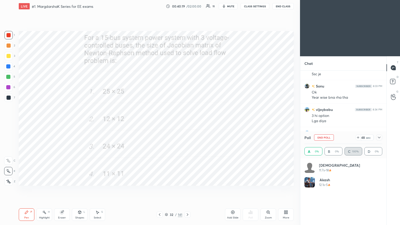
scroll to position [61, 76]
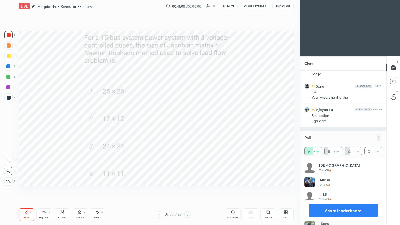
click at [379, 137] on icon at bounding box center [379, 137] width 4 height 4
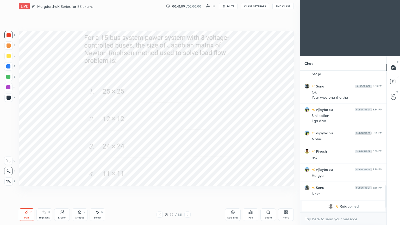
scroll to position [140, 85]
click at [168, 190] on div "32 / 141" at bounding box center [173, 214] width 17 height 5
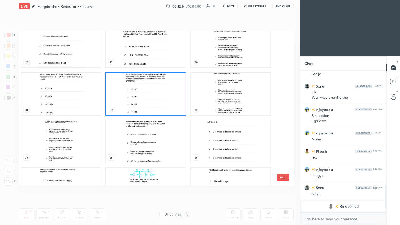
scroll to position [483, 0]
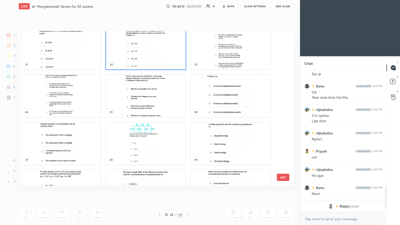
click at [65, 96] on img "grid" at bounding box center [60, 96] width 79 height 42
click at [67, 96] on img "grid" at bounding box center [60, 96] width 79 height 42
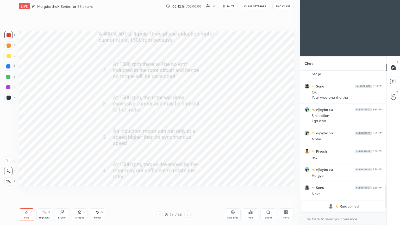
click at [67, 96] on img "grid" at bounding box center [60, 96] width 79 height 42
click at [9, 36] on div at bounding box center [9, 35] width 4 height 4
click at [8, 37] on div at bounding box center [8, 35] width 8 height 8
click at [246, 190] on div "Poll" at bounding box center [251, 214] width 16 height 12
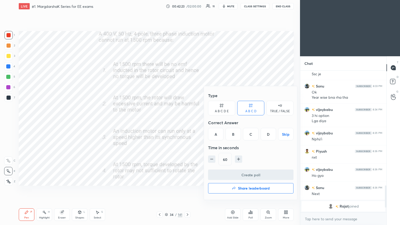
click at [217, 137] on div "A" at bounding box center [215, 134] width 15 height 12
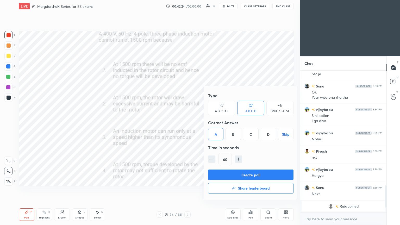
click at [225, 171] on button "Create poll" at bounding box center [250, 174] width 85 height 10
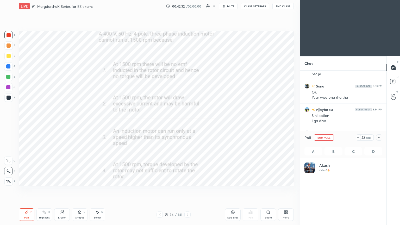
scroll to position [2, 2]
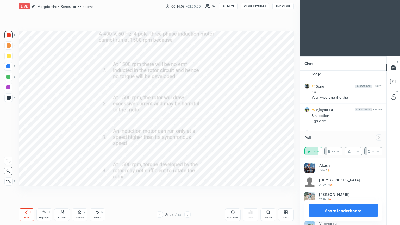
click at [64, 190] on div "Eraser" at bounding box center [62, 214] width 16 height 12
click at [19, 190] on div "Pen P Highlight H Eraser Shapes L Select S 34 / 141 Add Slide Poll Zoom More" at bounding box center [156, 214] width 275 height 21
click at [24, 190] on div "Pen P" at bounding box center [27, 214] width 16 height 12
click at [377, 136] on icon at bounding box center [379, 137] width 4 height 4
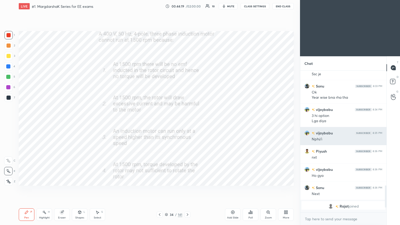
scroll to position [2, 2]
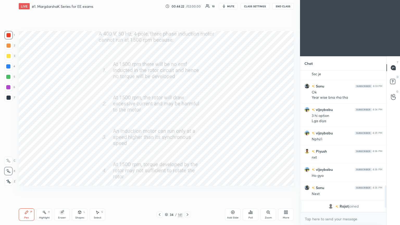
click at [67, 190] on div "Eraser" at bounding box center [62, 214] width 16 height 12
click at [62, 190] on div "Eraser" at bounding box center [62, 217] width 8 height 3
drag, startPoint x: 9, startPoint y: 172, endPoint x: 17, endPoint y: 169, distance: 8.2
click at [9, 172] on icon at bounding box center [8, 171] width 4 height 4
click at [26, 190] on div "Pen" at bounding box center [26, 217] width 5 height 3
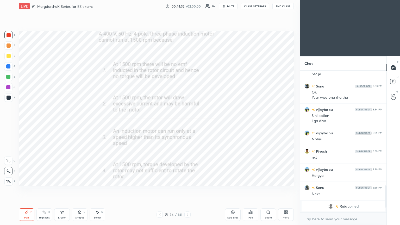
click at [185, 190] on icon at bounding box center [187, 214] width 4 height 4
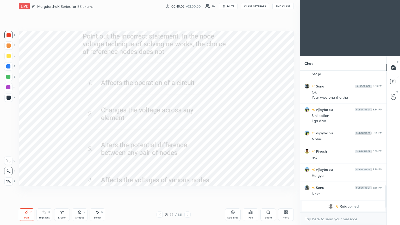
click at [186, 190] on div "Pen P Highlight H Eraser Shapes L Select S 35 / 141 Add Slide Poll Zoom More" at bounding box center [156, 214] width 275 height 21
click at [186, 190] on icon at bounding box center [187, 214] width 4 height 4
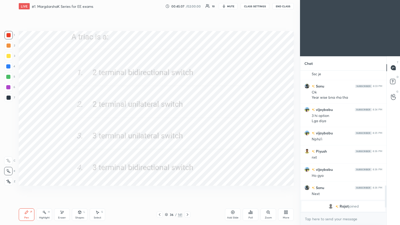
click at [254, 190] on div "Poll" at bounding box center [251, 214] width 16 height 12
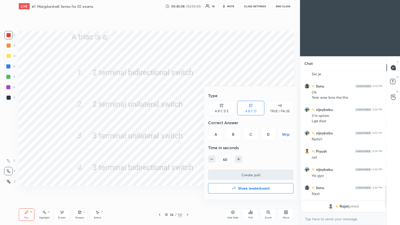
click at [268, 132] on div "D" at bounding box center [268, 134] width 15 height 12
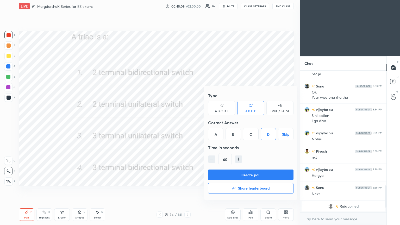
click at [259, 174] on button "Create poll" at bounding box center [250, 174] width 85 height 10
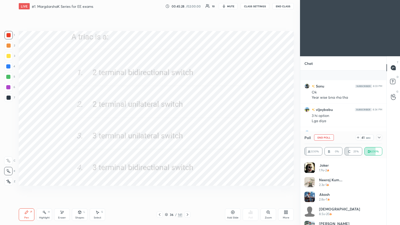
scroll to position [637, 0]
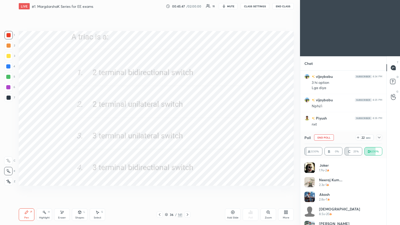
click at [327, 136] on button "End Poll" at bounding box center [324, 137] width 20 height 6
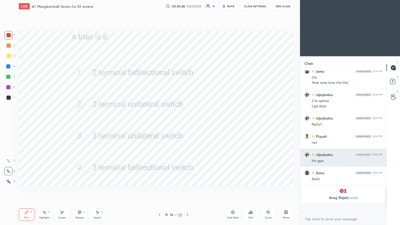
scroll to position [137, 85]
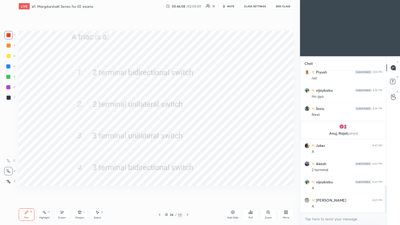
click at [186, 190] on icon at bounding box center [187, 214] width 4 height 4
click at [245, 190] on div "Poll" at bounding box center [251, 214] width 16 height 12
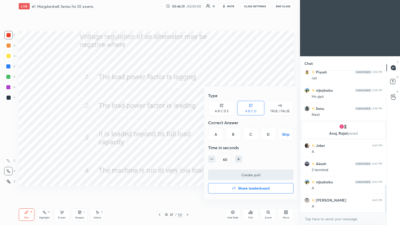
click at [232, 134] on div "B" at bounding box center [232, 134] width 15 height 12
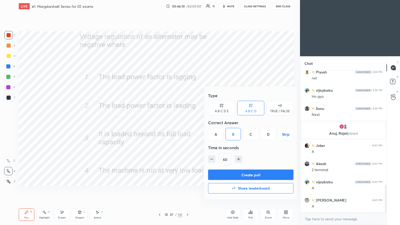
click at [234, 173] on button "Create poll" at bounding box center [250, 174] width 85 height 10
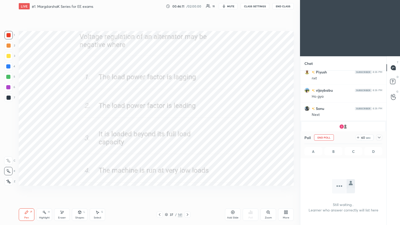
scroll to position [113, 85]
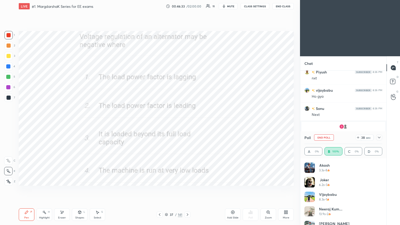
click at [383, 166] on div "Akash 3.3s • 8 Joker 6.2s • 3 [PERSON_NAME] 8.3s • 1 Neeraj Kum... 13.9s • 2 [P…" at bounding box center [343, 191] width 86 height 67
drag, startPoint x: 382, startPoint y: 170, endPoint x: 382, endPoint y: 196, distance: 25.8
click at [382, 190] on div "Akash 3.3s • 8 Joker 6.2s • 3 [PERSON_NAME] 8.3s • 1 Neeraj Kum... 13.9s • 2 [P…" at bounding box center [343, 191] width 86 height 67
click at [323, 137] on button "End Poll" at bounding box center [324, 137] width 20 height 6
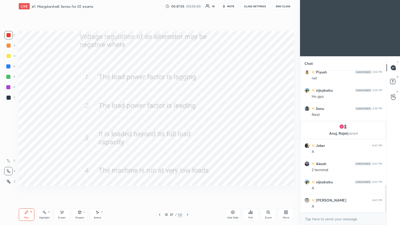
scroll to position [611, 0]
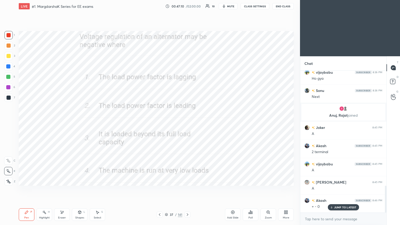
click at [188, 190] on icon at bounding box center [187, 214] width 4 height 4
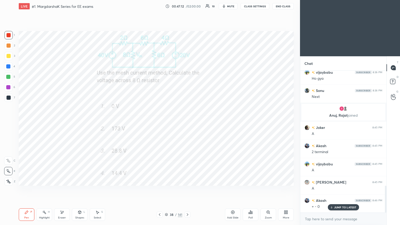
click at [249, 190] on div "Poll" at bounding box center [250, 217] width 4 height 3
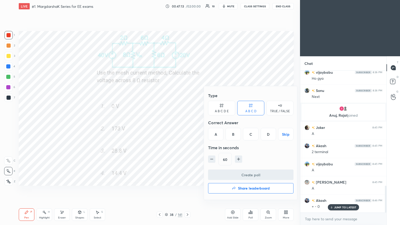
click at [249, 135] on div "C" at bounding box center [250, 134] width 15 height 12
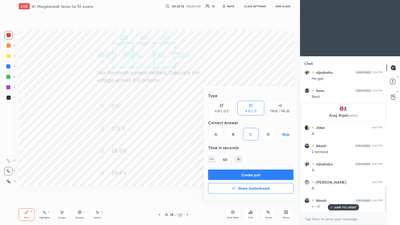
click at [249, 174] on button "Create poll" at bounding box center [250, 174] width 85 height 10
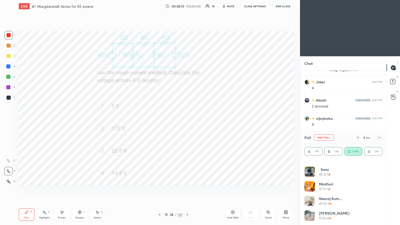
scroll to position [54, 0]
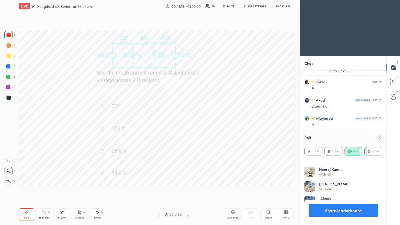
click at [377, 135] on icon at bounding box center [379, 137] width 4 height 4
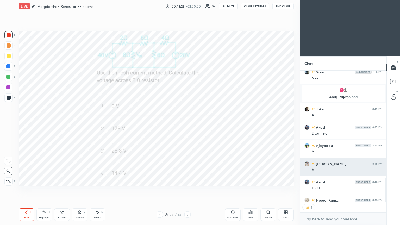
scroll to position [2, 2]
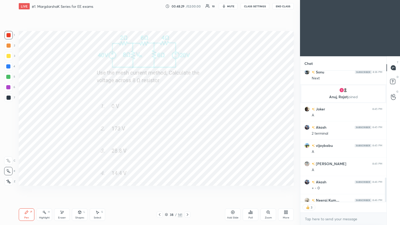
click at [165, 190] on icon at bounding box center [166, 214] width 3 height 3
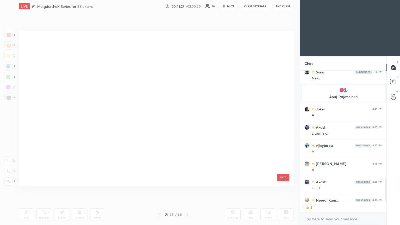
scroll to position [153, 272]
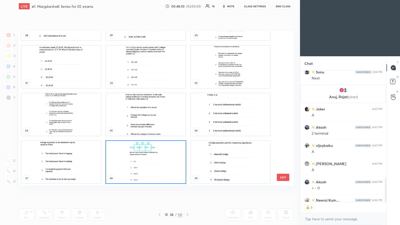
click at [226, 169] on img "grid" at bounding box center [230, 162] width 79 height 42
click at [227, 169] on img "grid" at bounding box center [230, 162] width 79 height 42
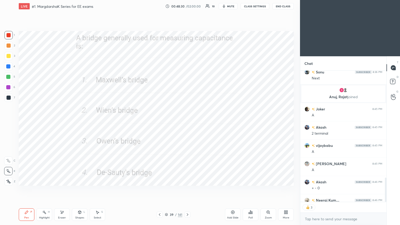
click at [228, 171] on img "grid" at bounding box center [230, 162] width 79 height 42
click at [250, 190] on div "Poll" at bounding box center [250, 217] width 4 height 3
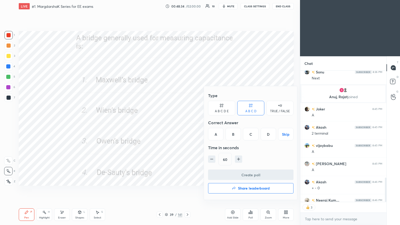
click at [269, 135] on div "D" at bounding box center [268, 134] width 15 height 12
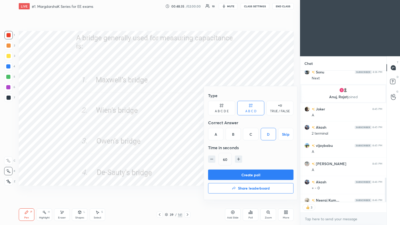
click at [257, 177] on button "Create poll" at bounding box center [250, 174] width 85 height 10
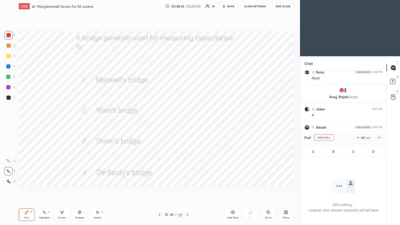
scroll to position [71, 85]
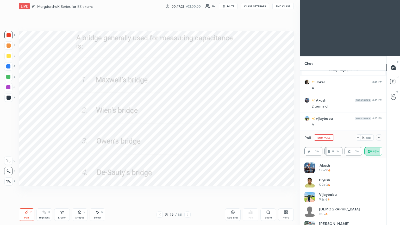
click at [328, 138] on button "End Poll" at bounding box center [324, 137] width 20 height 6
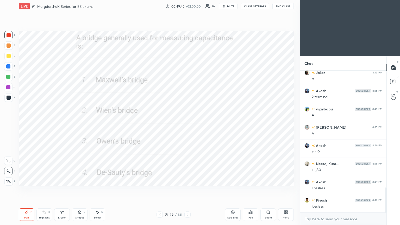
scroll to position [684, 0]
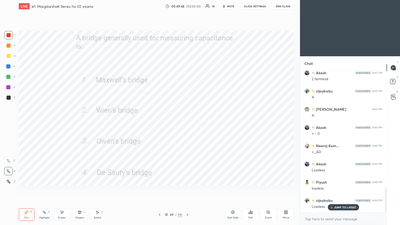
click at [187, 190] on icon at bounding box center [187, 214] width 4 height 4
click at [250, 190] on div "Poll" at bounding box center [250, 217] width 4 height 3
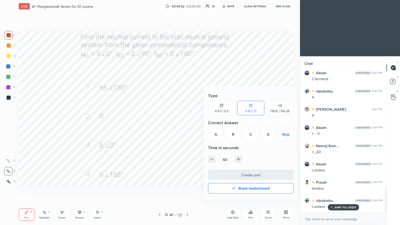
click at [264, 138] on div "D" at bounding box center [268, 134] width 15 height 12
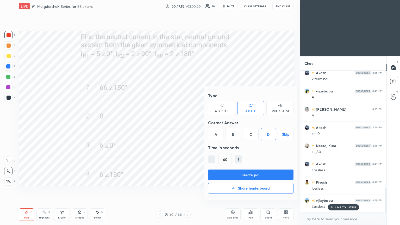
click at [256, 176] on button "Create poll" at bounding box center [250, 174] width 85 height 10
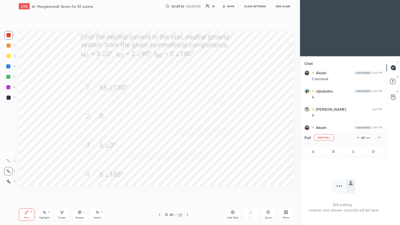
scroll to position [113, 85]
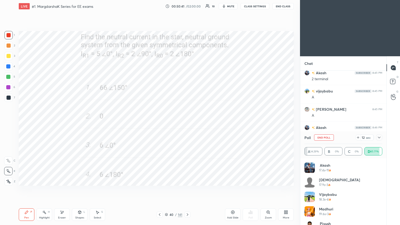
click at [329, 137] on button "End Poll" at bounding box center [324, 137] width 20 height 6
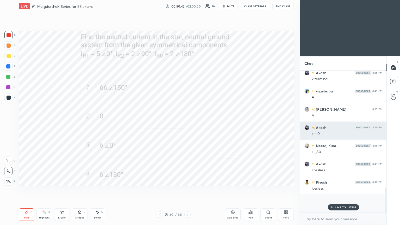
scroll to position [97, 85]
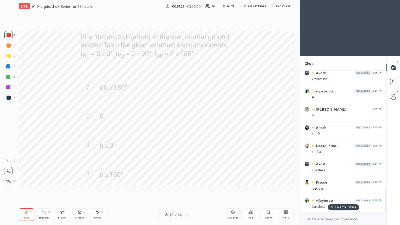
click at [187, 190] on icon at bounding box center [188, 214] width 2 height 3
click at [251, 190] on div "Poll" at bounding box center [251, 214] width 16 height 12
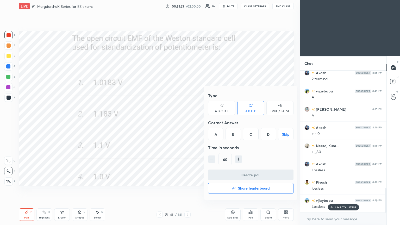
click at [216, 134] on div "A" at bounding box center [215, 134] width 15 height 12
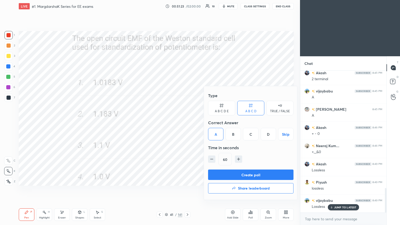
click at [226, 173] on button "Create poll" at bounding box center [250, 174] width 85 height 10
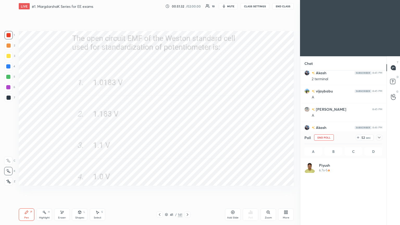
scroll to position [61, 76]
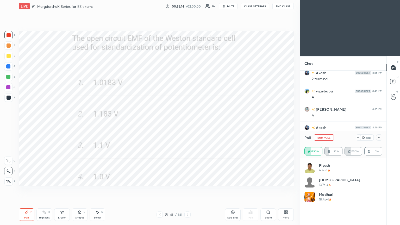
click at [327, 137] on button "End Poll" at bounding box center [324, 137] width 20 height 6
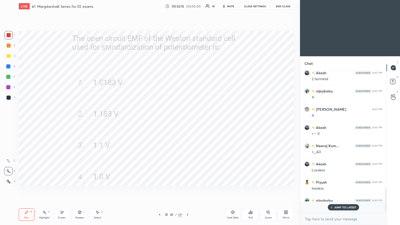
scroll to position [2, 2]
click at [187, 190] on icon at bounding box center [187, 214] width 4 height 4
click at [249, 190] on icon at bounding box center [249, 212] width 1 height 1
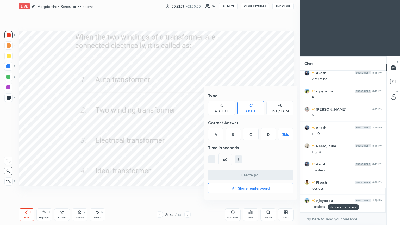
click at [213, 134] on div "A" at bounding box center [215, 134] width 15 height 12
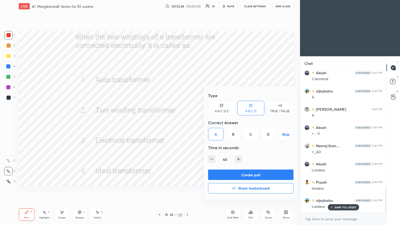
click at [222, 174] on button "Create poll" at bounding box center [250, 174] width 85 height 10
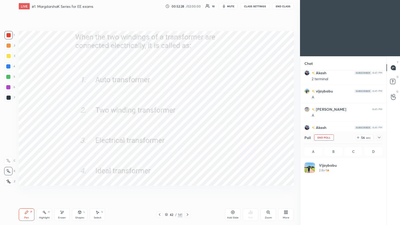
scroll to position [61, 76]
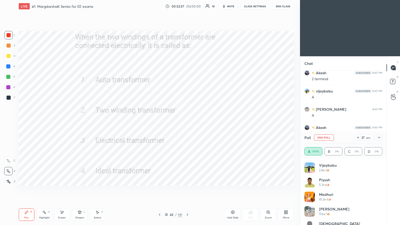
click at [331, 139] on button "End Poll" at bounding box center [324, 137] width 20 height 6
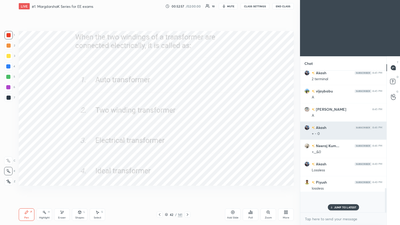
scroll to position [2, 2]
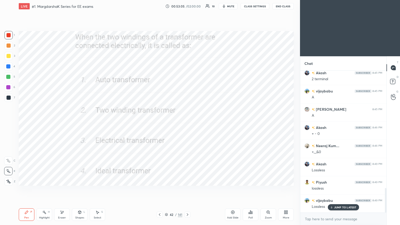
click at [190, 190] on div at bounding box center [187, 214] width 6 height 6
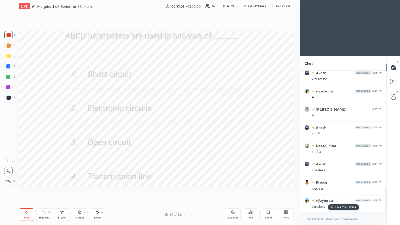
click at [248, 190] on div "Poll" at bounding box center [251, 214] width 16 height 12
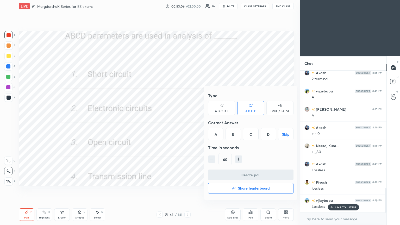
click at [269, 131] on div "D" at bounding box center [268, 134] width 15 height 12
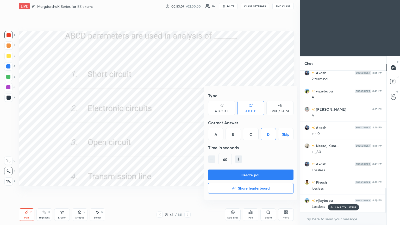
click at [255, 173] on button "Create poll" at bounding box center [250, 174] width 85 height 10
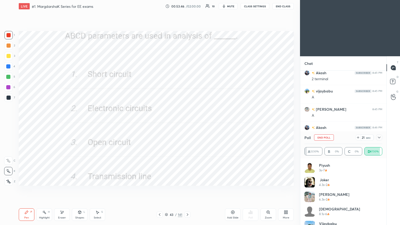
click at [328, 138] on button "End Poll" at bounding box center [324, 137] width 20 height 6
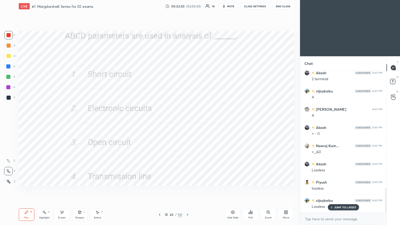
click at [341, 190] on p "JUMP TO LATEST" at bounding box center [345, 207] width 22 height 3
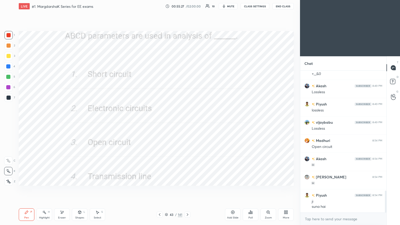
scroll to position [781, 0]
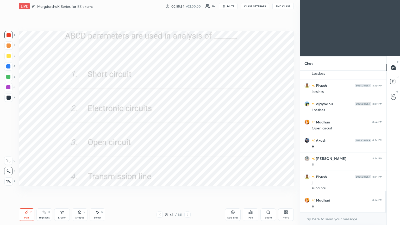
click at [184, 190] on div at bounding box center [187, 214] width 6 height 6
click at [251, 190] on div "Poll" at bounding box center [251, 214] width 16 height 12
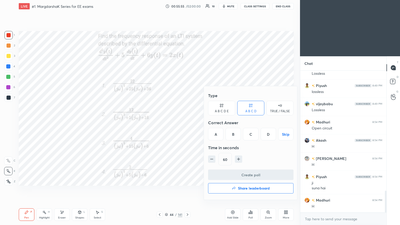
scroll to position [799, 0]
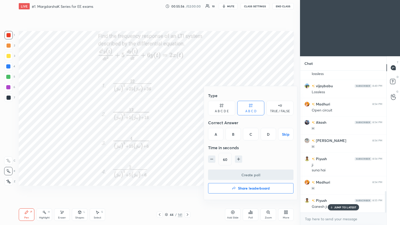
drag, startPoint x: 266, startPoint y: 133, endPoint x: 267, endPoint y: 150, distance: 16.7
click at [266, 134] on div "D" at bounding box center [268, 134] width 15 height 12
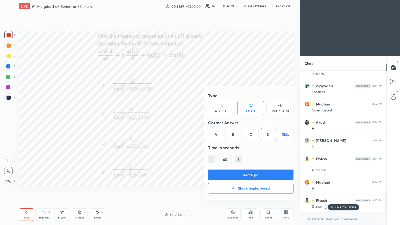
click at [251, 175] on button "Create poll" at bounding box center [250, 174] width 85 height 10
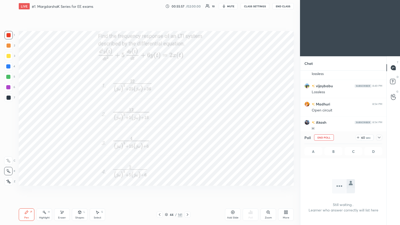
scroll to position [70, 85]
click at [379, 136] on icon at bounding box center [379, 137] width 4 height 4
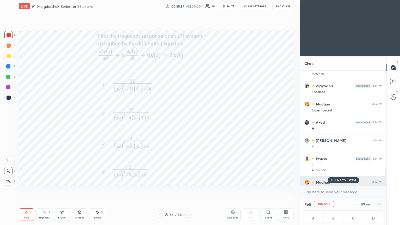
click at [338, 184] on div "[PERSON_NAME] 8:54 PM" at bounding box center [343, 181] width 78 height 5
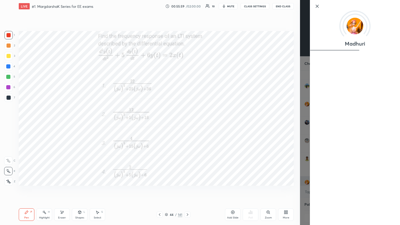
scroll to position [0, 2]
click at [318, 6] on icon at bounding box center [317, 6] width 3 height 3
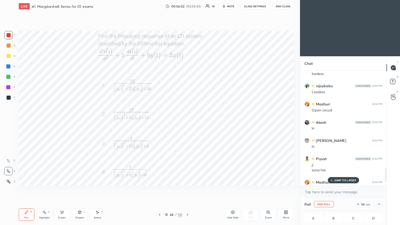
click at [341, 180] on p "JUMP TO LATEST" at bounding box center [345, 180] width 22 height 3
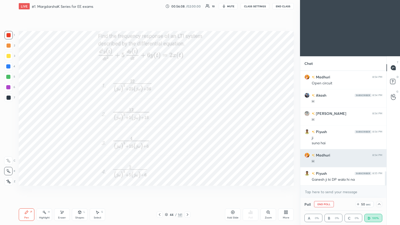
click at [307, 157] on img "grid" at bounding box center [306, 155] width 5 height 5
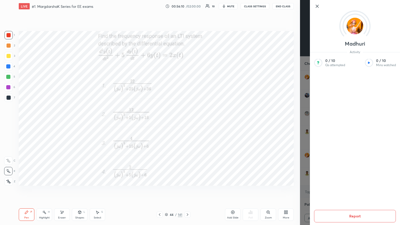
click at [316, 6] on icon at bounding box center [317, 6] width 6 height 6
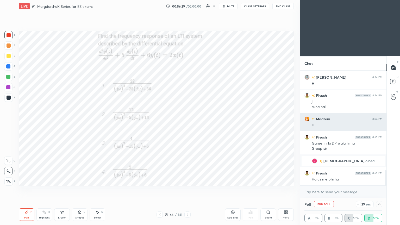
scroll to position [739, 0]
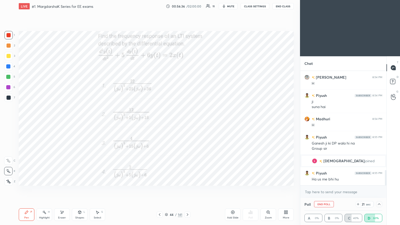
click at [379, 190] on icon at bounding box center [379, 204] width 4 height 4
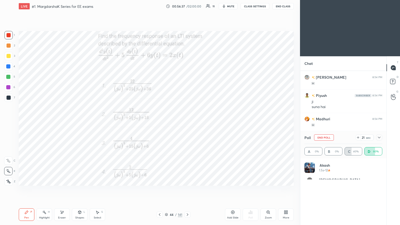
scroll to position [61, 76]
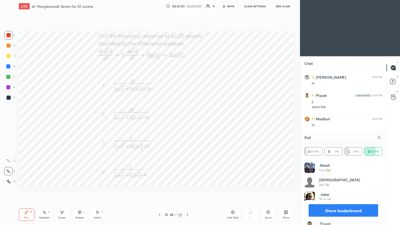
click at [379, 137] on icon at bounding box center [379, 137] width 4 height 4
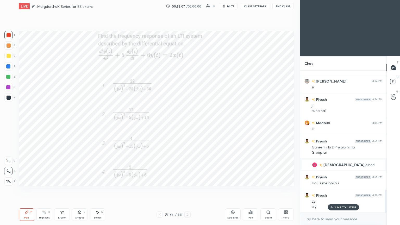
scroll to position [758, 0]
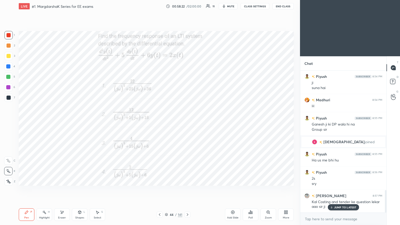
click at [226, 186] on div "Setting up your live class Poll for secs No correct answer Start poll" at bounding box center [156, 108] width 279 height 192
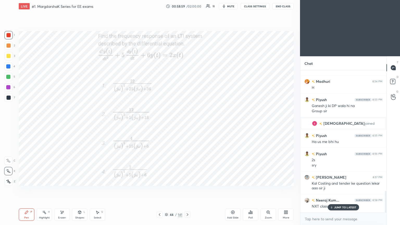
scroll to position [795, 0]
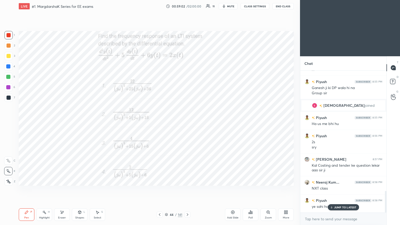
click at [339, 190] on div "Rajesh 8:45 PM A Akash 8:46 PM + - 0 [PERSON_NAME]... 8:46 PM +,_&0 Akash 8:49 …" at bounding box center [343, 142] width 86 height 142
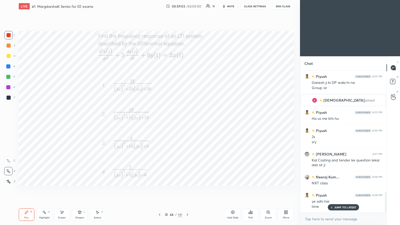
scroll to position [836, 0]
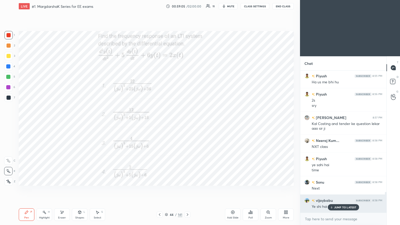
click at [338, 190] on div "JUMP TO LATEST" at bounding box center [342, 207] width 31 height 6
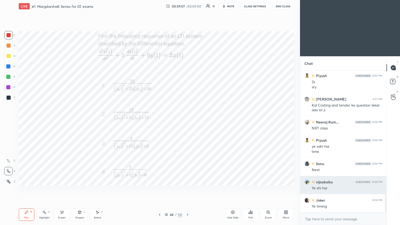
scroll to position [873, 0]
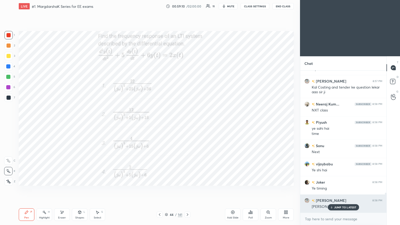
drag, startPoint x: 343, startPoint y: 205, endPoint x: 348, endPoint y: 205, distance: 4.7
click at [343, 190] on div "JUMP TO LATEST" at bounding box center [342, 207] width 31 height 6
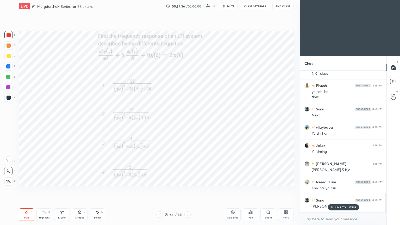
scroll to position [909, 0]
click at [347, 190] on p "JUMP TO LATEST" at bounding box center [345, 207] width 22 height 3
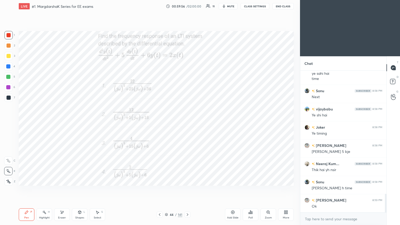
click at [166, 190] on icon at bounding box center [166, 214] width 3 height 3
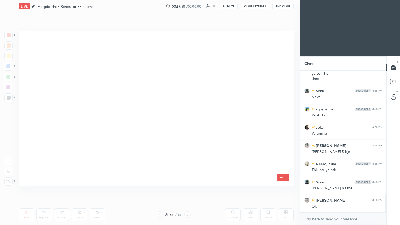
scroll to position [0, 0]
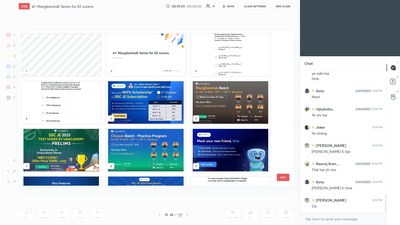
click at [138, 109] on img "grid" at bounding box center [145, 102] width 79 height 42
click at [139, 108] on img "grid" at bounding box center [145, 102] width 79 height 42
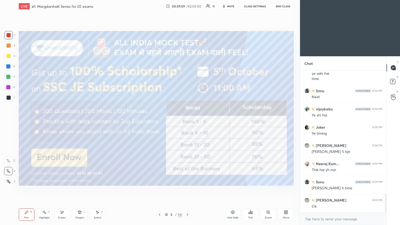
click at [140, 108] on img "grid" at bounding box center [145, 102] width 79 height 42
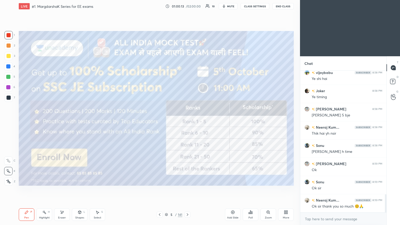
scroll to position [982, 0]
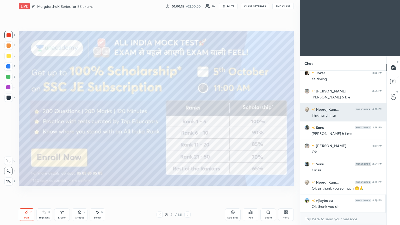
click at [298, 115] on div "1 2 3 4 5 6 7 C X Z E E Erase all H H LIVE #1. MargdarshaK Series for EE exams …" at bounding box center [150, 112] width 300 height 225
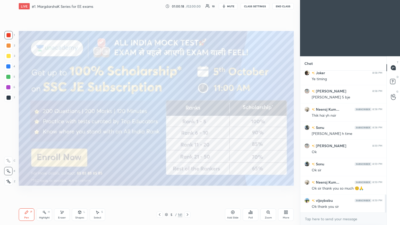
scroll to position [1000, 0]
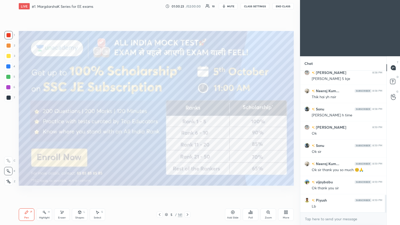
click at [250, 190] on icon at bounding box center [250, 212] width 4 height 4
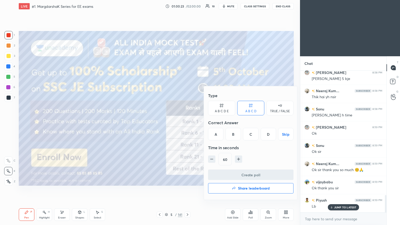
scroll to position [1018, 0]
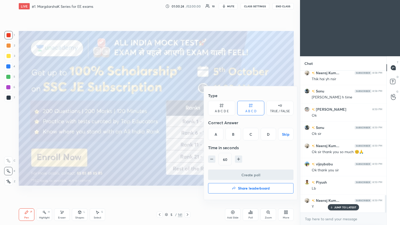
click at [249, 190] on button "Share leaderboard" at bounding box center [250, 188] width 85 height 10
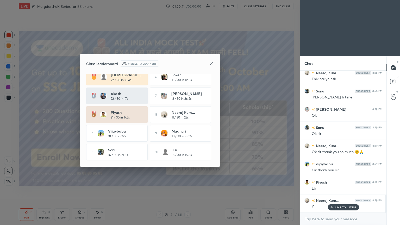
scroll to position [0, 0]
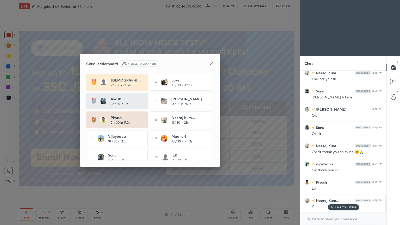
click at [211, 63] on icon at bounding box center [211, 63] width 3 height 3
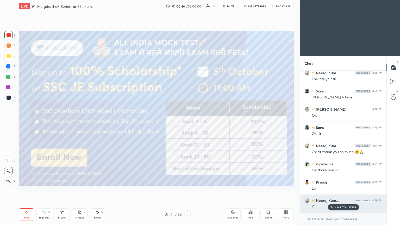
click at [342, 190] on p "JUMP TO LATEST" at bounding box center [345, 207] width 22 height 3
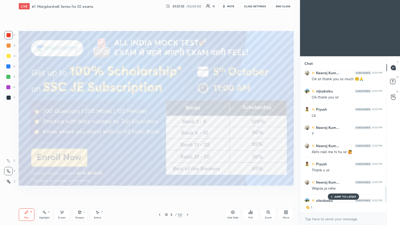
scroll to position [2, 2]
click at [341, 190] on p "JUMP TO LATEST" at bounding box center [345, 196] width 22 height 3
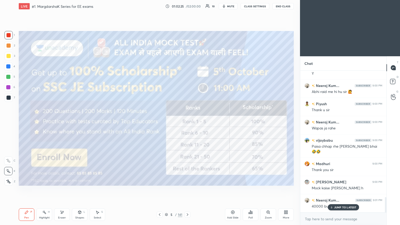
scroll to position [1169, 0]
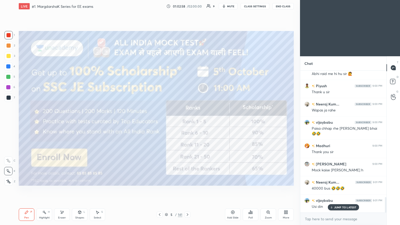
click at [283, 6] on button "End Class" at bounding box center [282, 6] width 21 height 6
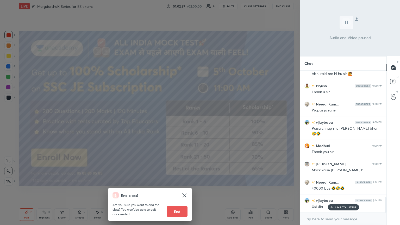
click at [180, 190] on button "End" at bounding box center [177, 211] width 21 height 10
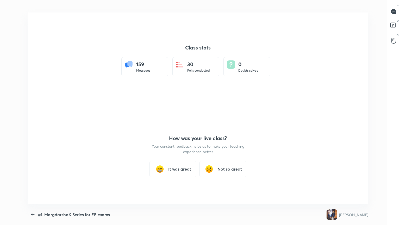
scroll to position [0, 0]
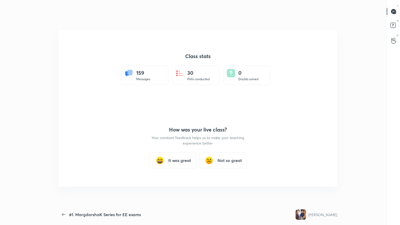
type textarea "x"
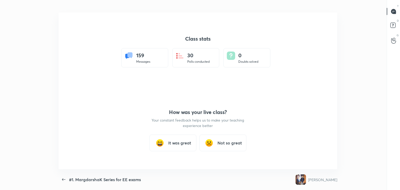
scroll to position [25876, 25637]
click at [176, 141] on h3 "It was great" at bounding box center [179, 143] width 23 height 6
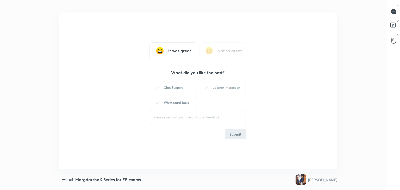
click at [178, 101] on div "Whiteboard Tools" at bounding box center [173, 102] width 47 height 13
click at [226, 87] on div "Learner Interaction" at bounding box center [222, 87] width 47 height 13
click at [235, 131] on button "Submit" at bounding box center [235, 134] width 21 height 10
